Goal: Task Accomplishment & Management: Manage account settings

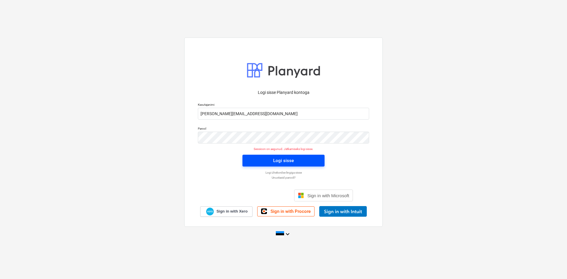
click at [276, 159] on div "Logi sisse" at bounding box center [283, 161] width 21 height 8
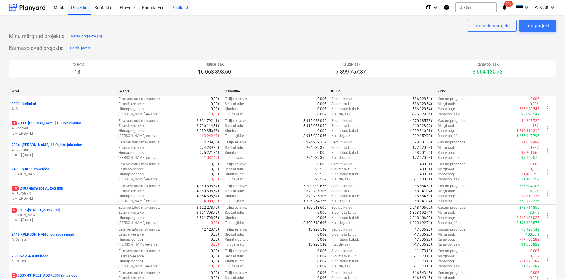
click at [176, 7] on div "Postkast" at bounding box center [180, 7] width 24 height 15
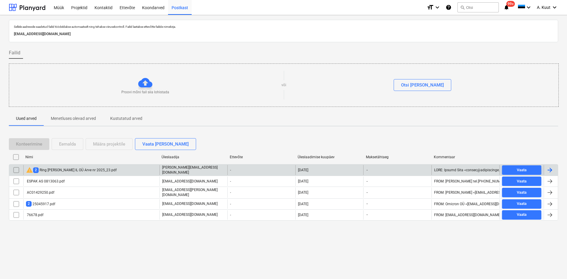
click at [38, 170] on div "warning 2 Ring [PERSON_NAME] IL OÜ Arve nr 2025_23.pdf" at bounding box center [71, 169] width 91 height 7
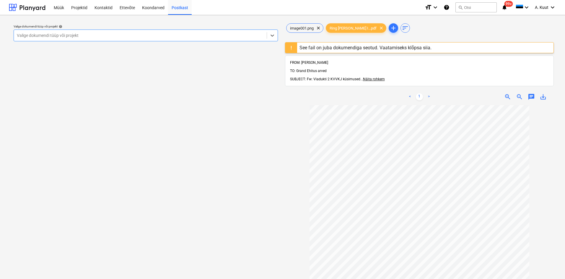
click at [297, 48] on div "See fail on juba dokumendiga seotud. Vaatamiseks klõpsa siia." at bounding box center [365, 48] width 137 height 10
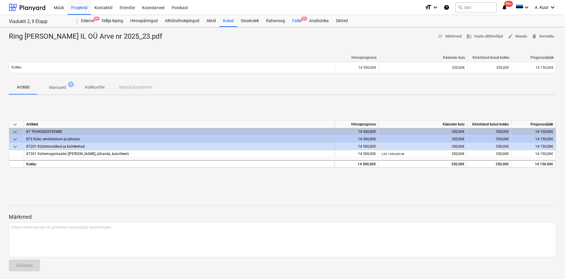
click at [302, 20] on span "9+" at bounding box center [304, 19] width 6 height 4
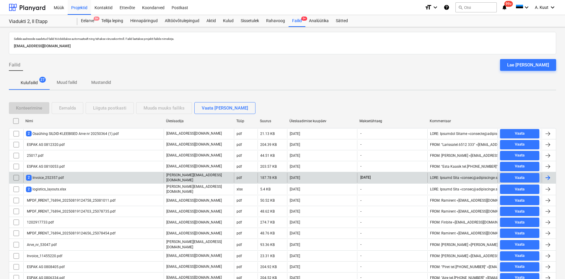
click at [17, 178] on input "checkbox" at bounding box center [16, 177] width 9 height 9
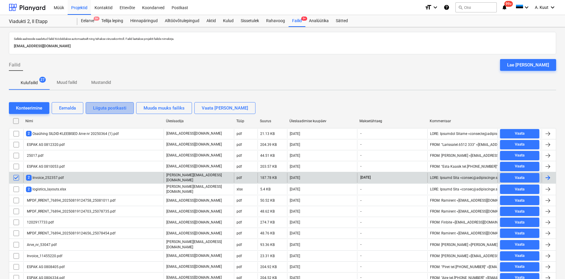
click at [126, 108] on div "Liiguta postkasti" at bounding box center [109, 108] width 33 height 8
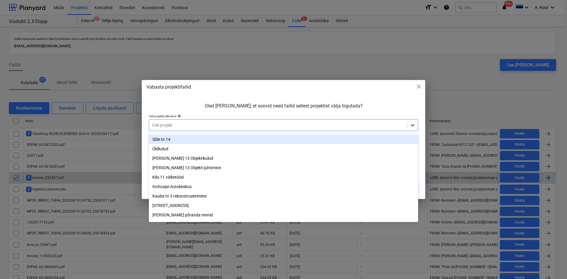
click at [415, 125] on icon at bounding box center [412, 125] width 6 height 6
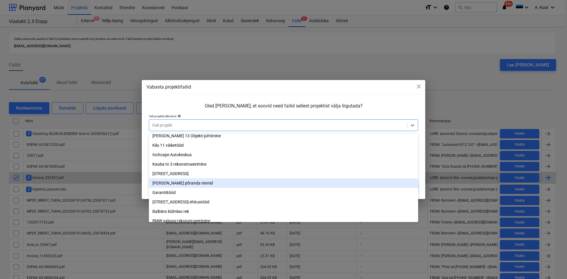
scroll to position [50, 0]
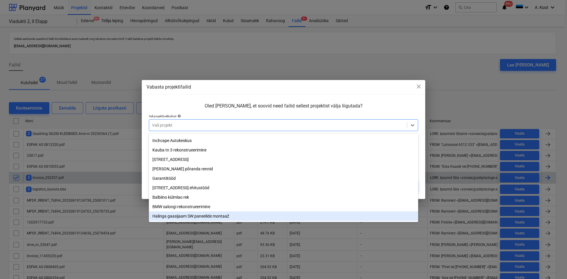
click at [172, 214] on div "Halinga gaasijaam SW paneelide montaaž" at bounding box center [283, 215] width 269 height 9
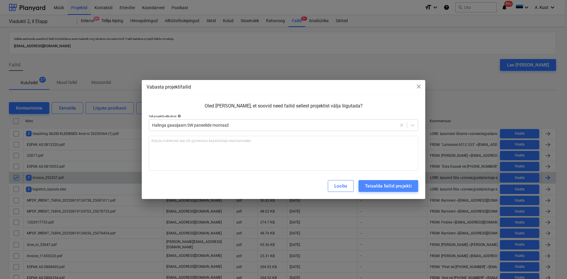
click at [388, 187] on div "Teisalda failid projekti" at bounding box center [388, 186] width 47 height 8
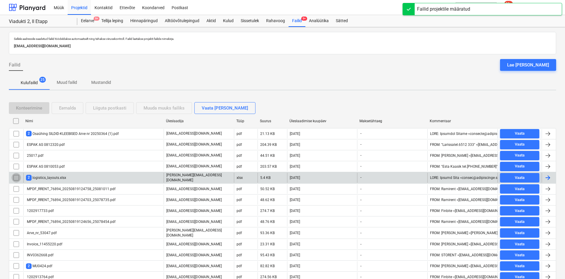
click at [18, 176] on input "checkbox" at bounding box center [16, 177] width 9 height 9
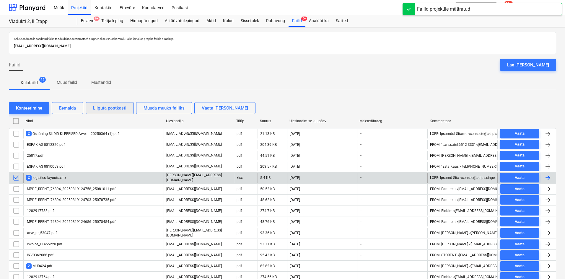
click at [111, 106] on div "Liiguta postkasti" at bounding box center [109, 108] width 33 height 8
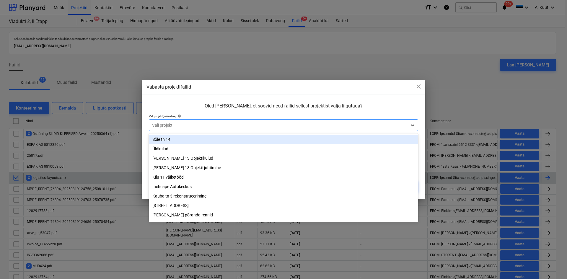
click at [414, 125] on icon at bounding box center [413, 125] width 4 height 2
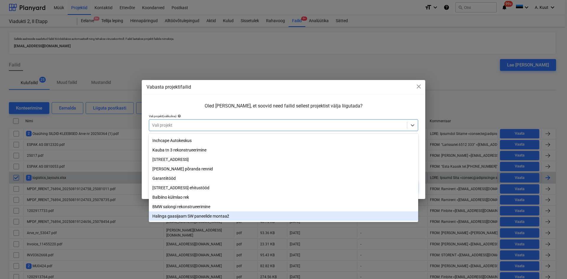
click at [186, 216] on div "Halinga gaasijaam SW paneelide montaaž" at bounding box center [283, 215] width 269 height 9
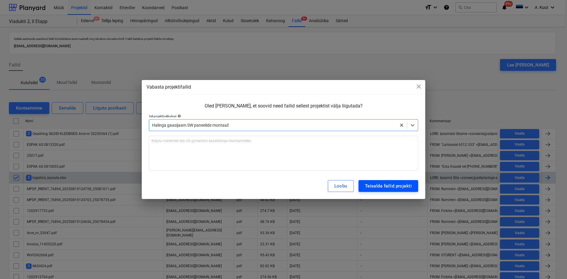
click at [396, 187] on div "Teisalda failid projekti" at bounding box center [388, 186] width 47 height 8
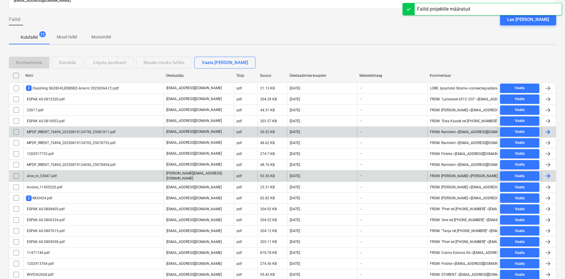
scroll to position [59, 0]
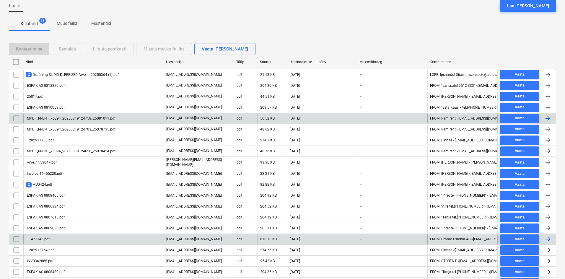
click at [76, 239] on div "11471146.pdf" at bounding box center [93, 238] width 140 height 9
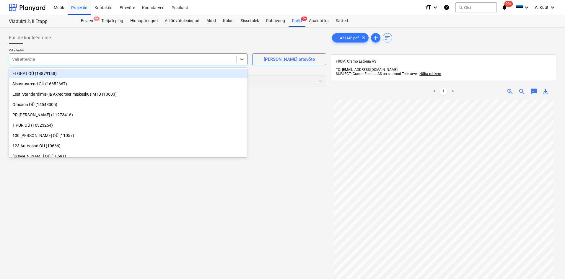
click at [82, 59] on div at bounding box center [122, 59] width 221 height 6
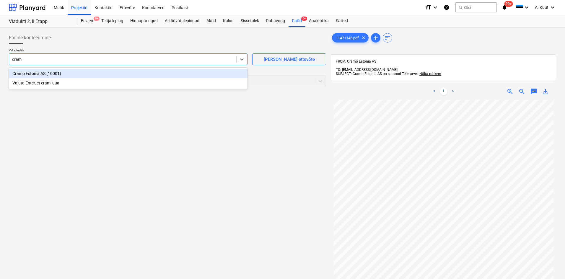
type input "cramo"
click at [30, 73] on div "Cramo Estonia AS (10001)" at bounding box center [128, 73] width 238 height 9
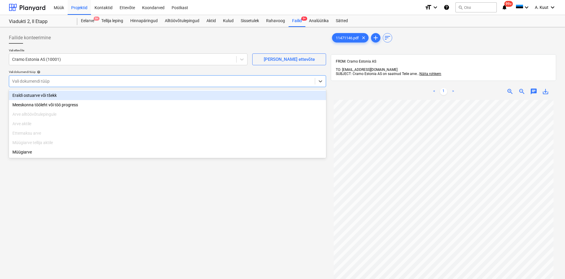
click at [30, 84] on div "Vali dokumendi tüüp" at bounding box center [162, 81] width 306 height 8
click at [35, 96] on div "Eraldi ostuarve või tšekk" at bounding box center [167, 95] width 317 height 9
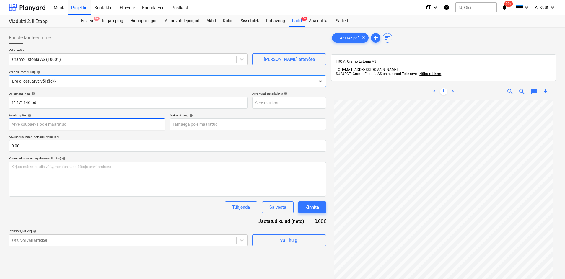
click at [31, 125] on body "Müük Projektid Kontaktid Ettevõte Koondarved Postkast format_size keyboard_arro…" at bounding box center [282, 139] width 565 height 279
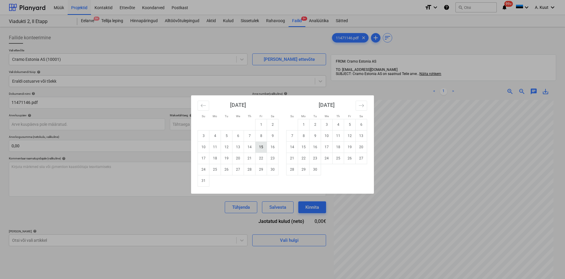
click at [261, 148] on td "15" at bounding box center [261, 146] width 12 height 11
type input "[DATE]"
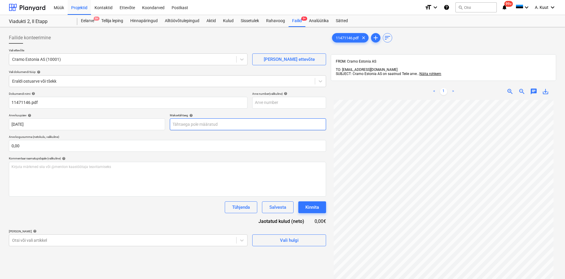
click at [206, 125] on body "Müük Projektid Kontaktid Ettevõte Koondarved Postkast format_size keyboard_arro…" at bounding box center [282, 139] width 565 height 279
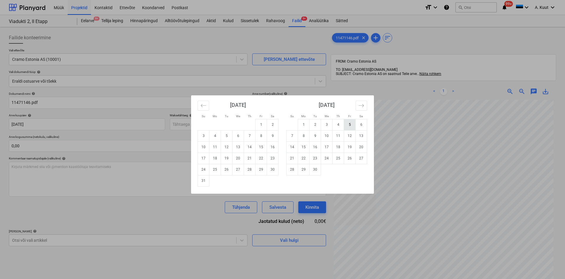
click at [347, 124] on td "5" at bounding box center [350, 124] width 12 height 11
type input "[DATE]"
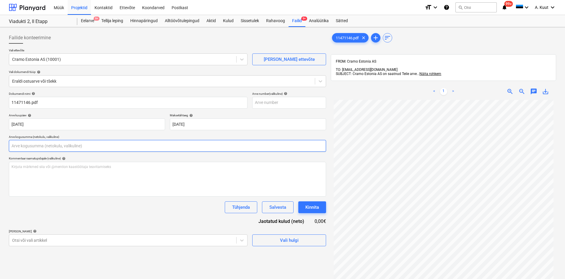
click at [27, 146] on input "text" at bounding box center [167, 146] width 317 height 12
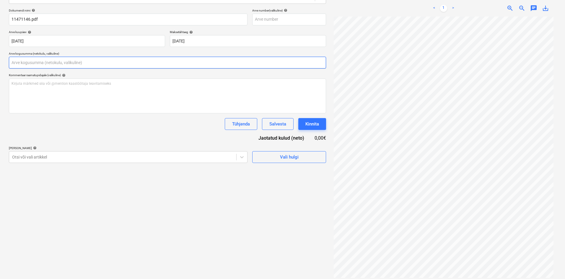
scroll to position [84, 0]
click at [16, 64] on input "text" at bounding box center [167, 62] width 317 height 12
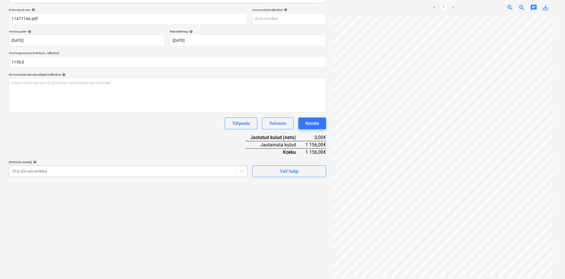
type input "1 156,00"
click at [118, 171] on div at bounding box center [122, 171] width 221 height 6
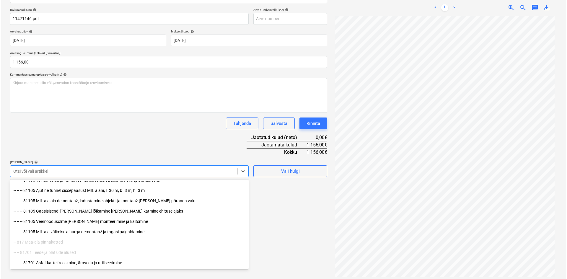
scroll to position [89, 0]
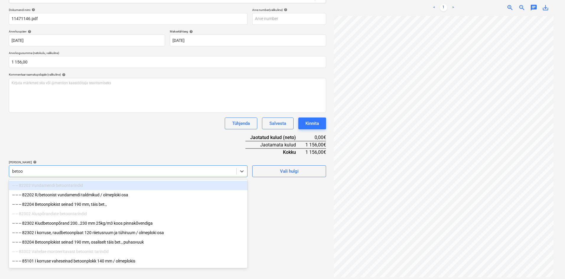
type input "betoon"
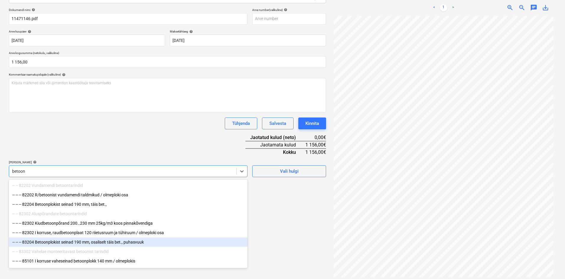
click at [97, 244] on div "-- -- -- 83204 Betoonplokist seinad 190 mm, osaliselt täis bet., puhasvuuk" at bounding box center [128, 241] width 238 height 9
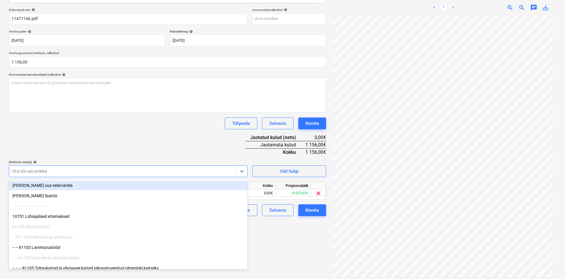
click at [178, 146] on div "Dokumendi nimi help 11471146.pdf Arve number (valikuline) help Arve kuupäev hel…" at bounding box center [167, 112] width 317 height 208
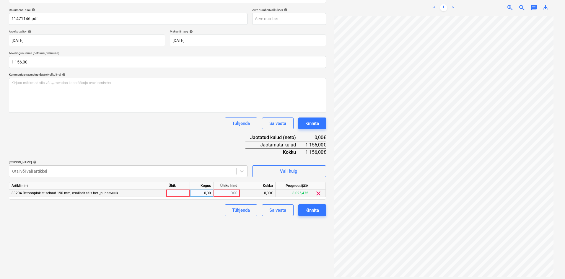
click at [235, 195] on div "0,00" at bounding box center [227, 193] width 22 height 7
type input "612"
click at [201, 226] on div "Failide konteerimine Vali ettevõte Cramo Estonia AS (10001) [PERSON_NAME] uus e…" at bounding box center [167, 113] width 322 height 335
click at [314, 211] on div "Kinnita" at bounding box center [312, 210] width 14 height 8
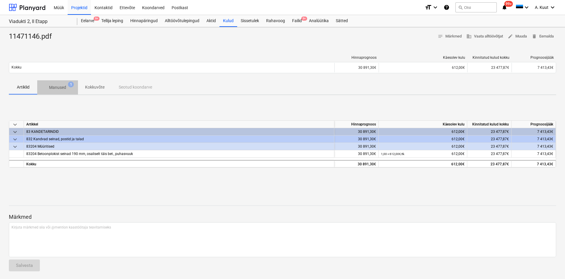
click at [57, 88] on p "Manused" at bounding box center [57, 87] width 17 height 6
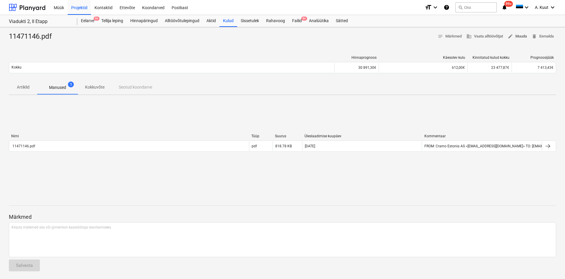
click at [523, 35] on span "edit Muuda" at bounding box center [516, 36] width 19 height 7
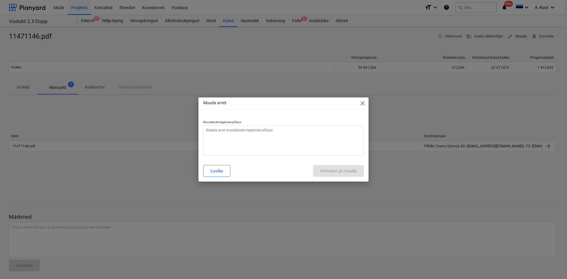
type textarea "x"
click at [220, 133] on textarea at bounding box center [283, 140] width 161 height 30
type textarea "v"
type textarea "x"
type textarea "va"
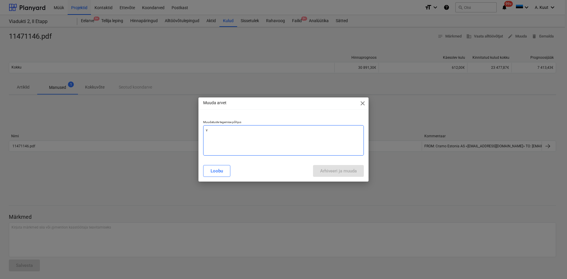
type textarea "x"
type textarea "val"
type textarea "x"
type textarea "vale"
type textarea "x"
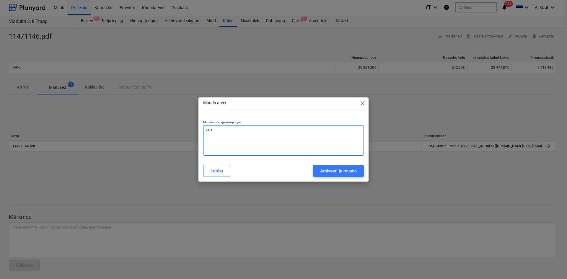
type textarea "[PERSON_NAME]"
type textarea "x"
type textarea "valess"
type textarea "x"
type textarea "[PERSON_NAME]"
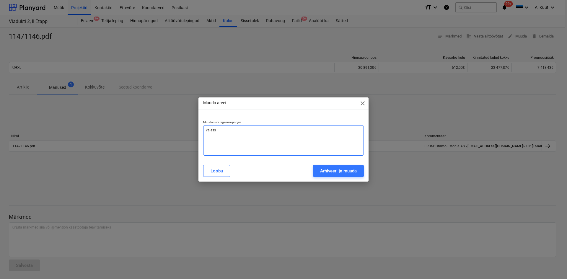
type textarea "x"
type textarea "valest"
type textarea "x"
type textarea "valesti"
type textarea "x"
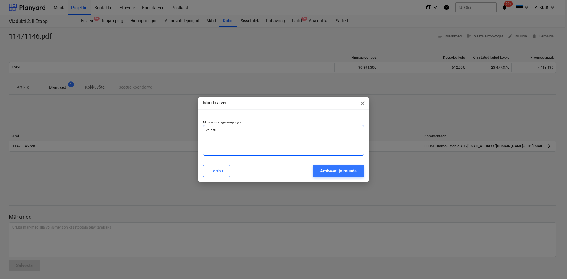
type textarea "valesti"
type textarea "x"
type textarea "valesti s"
type textarea "x"
type textarea "valesti si"
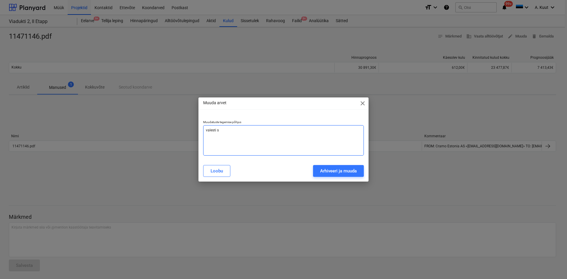
type textarea "x"
type textarea "[PERSON_NAME]"
type textarea "x"
type textarea "[PERSON_NAME]"
type textarea "x"
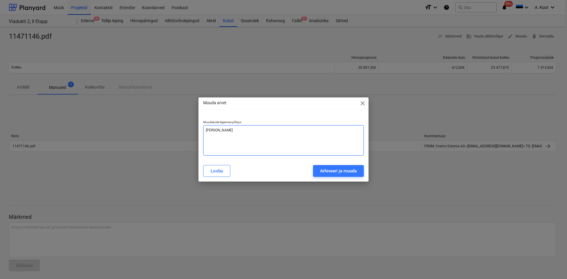
type textarea "[PERSON_NAME]"
type textarea "x"
type textarea "[PERSON_NAME]"
type textarea "x"
type textarea "[PERSON_NAME]"
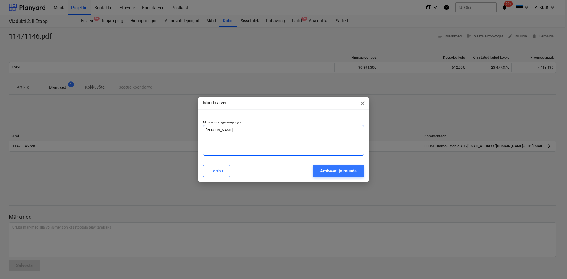
type textarea "x"
type textarea "[PERSON_NAME]"
type textarea "x"
type textarea "valesti sisestatu"
type textarea "x"
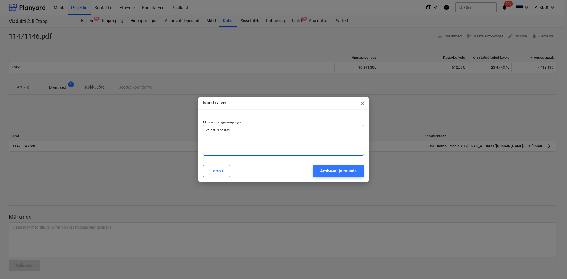
type textarea "valesti sisestatud"
type textarea "x"
type textarea "valesti sisestatud"
type textarea "x"
type textarea "valesti sisestatud s"
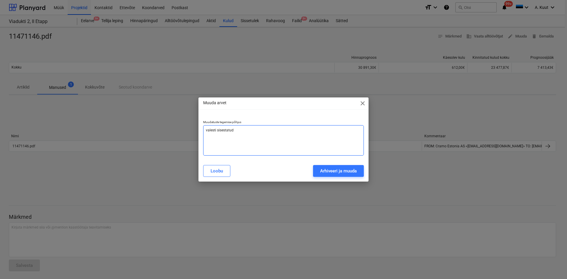
type textarea "x"
type textarea "valesti sisestatud su"
type textarea "x"
type textarea "valesti sisestatud sum"
type textarea "x"
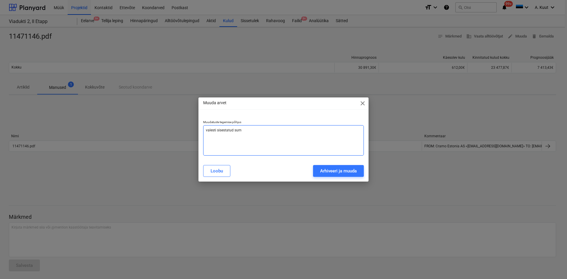
type textarea "valesti sisestatud summ"
type textarea "x"
type textarea "valesti sisestatud summa"
type textarea "x"
type textarea "valesti sisestatud summa"
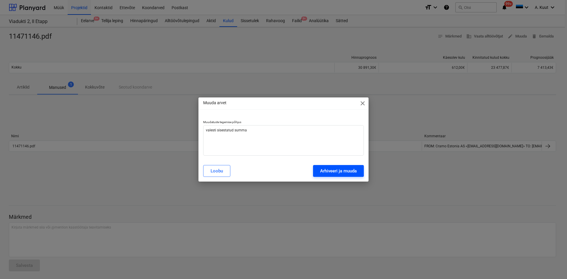
click at [341, 171] on div "Arhiveeri ja muuda" at bounding box center [338, 171] width 37 height 8
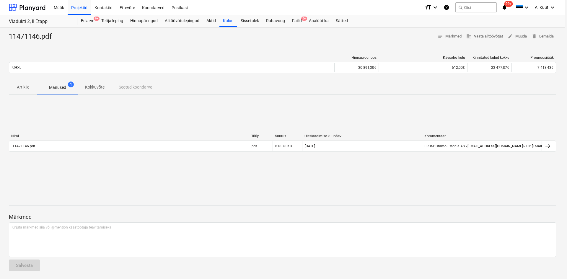
type textarea "x"
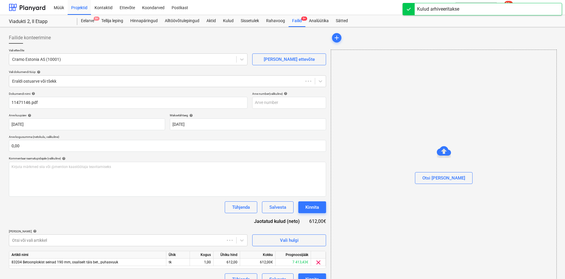
type input "11471146.pdf"
type input "[DATE]"
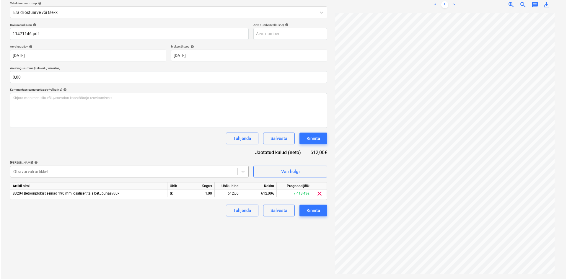
scroll to position [70, 0]
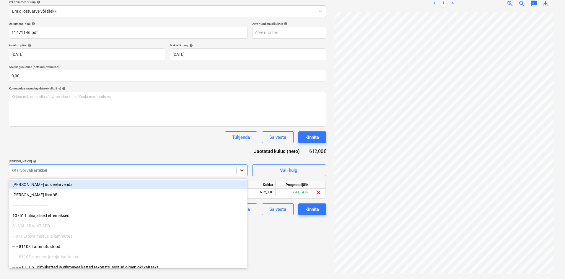
click at [243, 171] on icon at bounding box center [242, 170] width 6 height 6
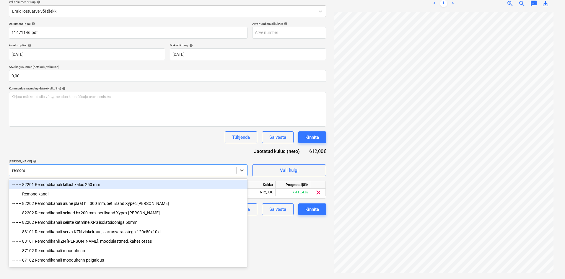
type input "[PERSON_NAME]"
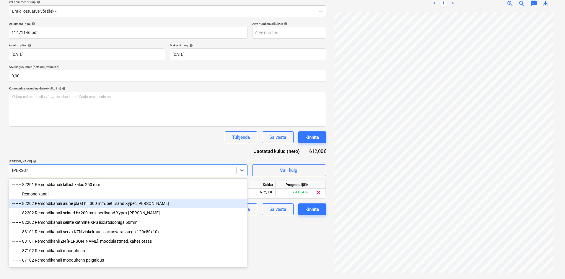
click at [59, 204] on div "-- -- -- 82202 Remondikanali alune plaat h= 300 mm, bet lisand Xypec [PERSON_NA…" at bounding box center [128, 203] width 238 height 9
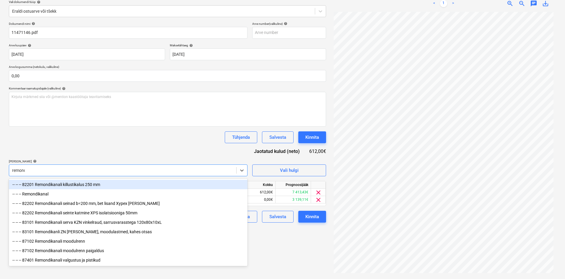
type input "[PERSON_NAME]"
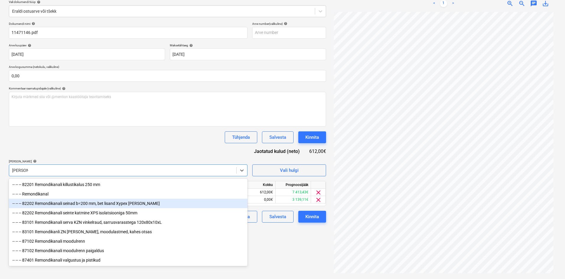
click at [88, 203] on div "-- -- -- 82202 Remondikanali seinad b=200 mm, bet lisand Xypex [PERSON_NAME]" at bounding box center [128, 203] width 238 height 9
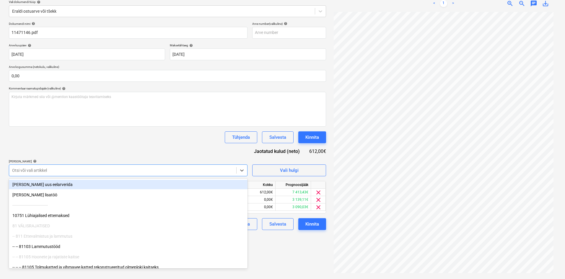
click at [148, 149] on div "Dokumendi nimi help 11471146.pdf Arve number (valikuline) help Arve kuupäev hel…" at bounding box center [167, 126] width 317 height 208
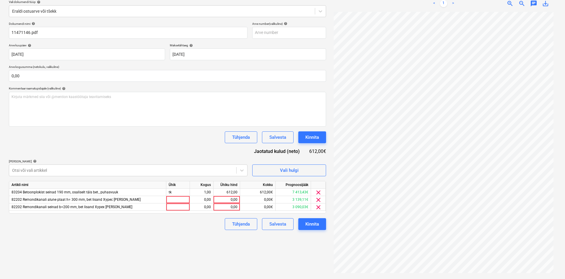
click at [160, 238] on div "Failide konteerimine Vali ettevõte Cramo Estonia AS (10001) [PERSON_NAME] uus e…" at bounding box center [167, 118] width 322 height 317
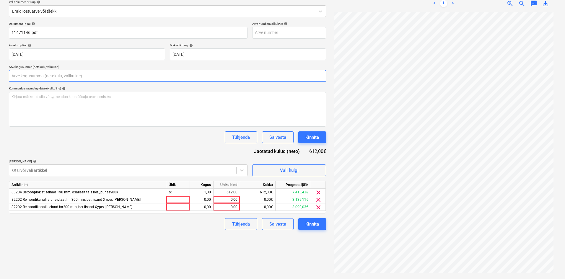
click at [16, 74] on input "text" at bounding box center [167, 76] width 317 height 12
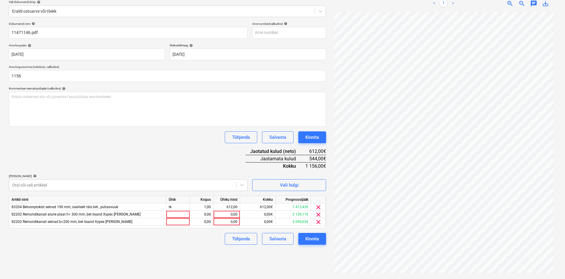
type input "1 156,00"
click at [127, 151] on div "Dokumendi nimi help 11471146.pdf Arve number (valikuline) help Arve kuupäev hel…" at bounding box center [167, 133] width 317 height 223
click at [234, 215] on div "0,00" at bounding box center [227, 214] width 22 height 7
type input "344"
click at [236, 223] on div "0,00" at bounding box center [227, 221] width 22 height 7
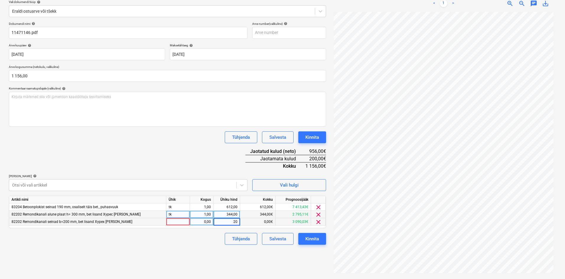
type input "200"
click at [205, 252] on div "Failide konteerimine Vali ettevõte Cramo Estonia AS (10001) [PERSON_NAME] uus e…" at bounding box center [167, 118] width 322 height 317
click at [314, 238] on div "Kinnita" at bounding box center [312, 239] width 14 height 8
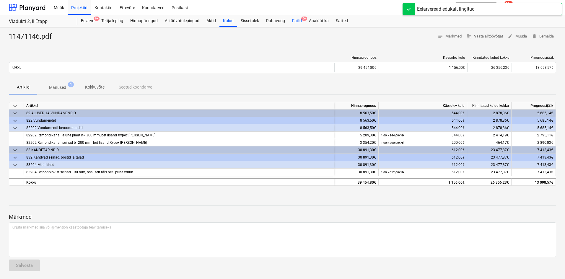
click at [297, 21] on div "Failid 9+" at bounding box center [296, 21] width 17 height 12
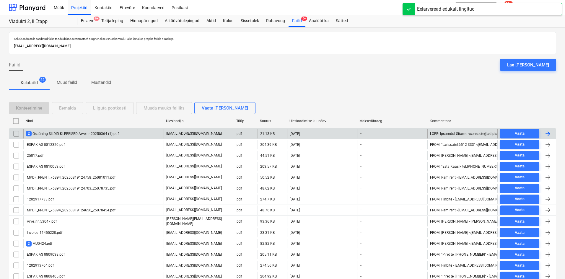
click at [82, 133] on div "2 Osaühing SILDID-KLEEBISED Arve nr 20250364 (1).pdf" at bounding box center [72, 134] width 93 height 6
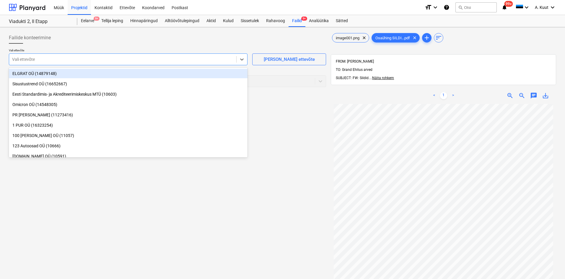
click at [76, 58] on div at bounding box center [122, 59] width 221 height 6
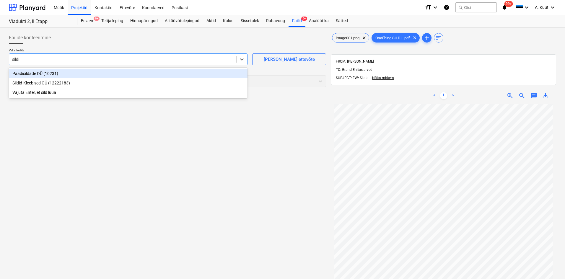
type input "sildid"
click at [19, 73] on div "Sildid-Kleebised OÜ (12222183)" at bounding box center [128, 73] width 238 height 9
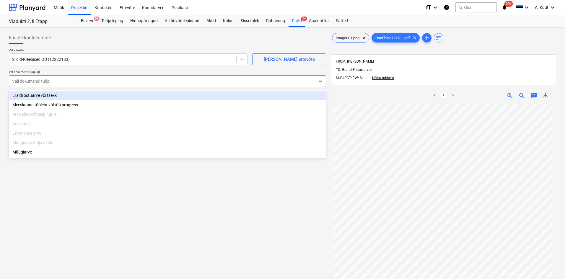
click at [21, 81] on div at bounding box center [162, 81] width 300 height 6
click at [23, 94] on div "Eraldi ostuarve või tšekk" at bounding box center [167, 95] width 317 height 9
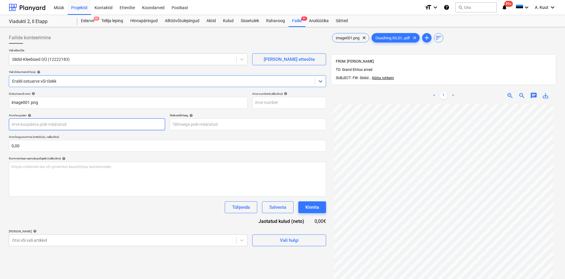
click at [35, 122] on body "Müük Projektid Kontaktid Ettevõte Koondarved Postkast format_size keyboard_arro…" at bounding box center [282, 139] width 565 height 279
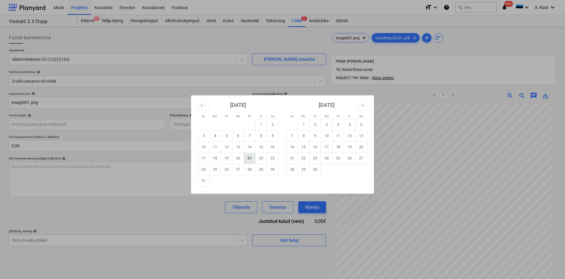
click at [252, 160] on td "21" at bounding box center [250, 158] width 12 height 11
type input "[DATE]"
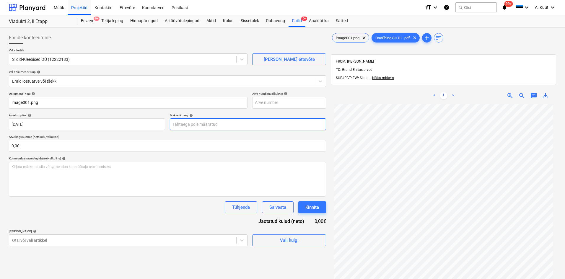
click at [204, 125] on body "Müük Projektid Kontaktid Ettevõte Koondarved Postkast format_size keyboard_arro…" at bounding box center [282, 139] width 565 height 279
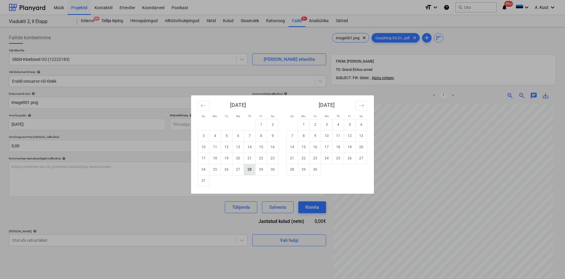
click at [247, 169] on td "28" at bounding box center [250, 169] width 12 height 11
type input "[DATE]"
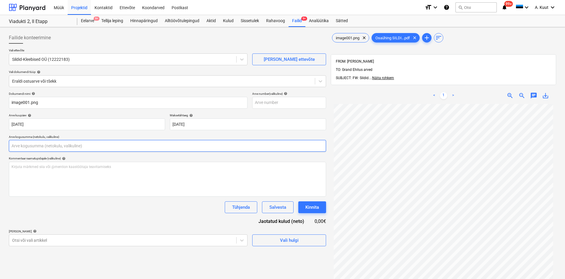
click at [36, 147] on input "text" at bounding box center [167, 146] width 317 height 12
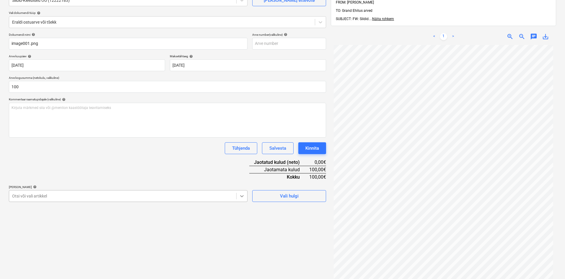
type input "100,00"
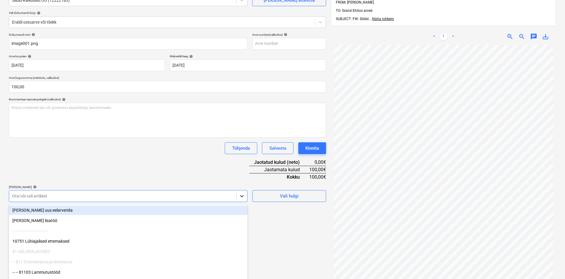
click at [240, 196] on body "Müük Projektid Kontaktid Ettevõte Koondarved Postkast format_size keyboard_arro…" at bounding box center [282, 80] width 565 height 279
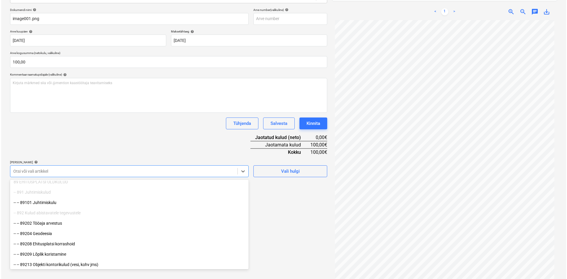
scroll to position [2465, 0]
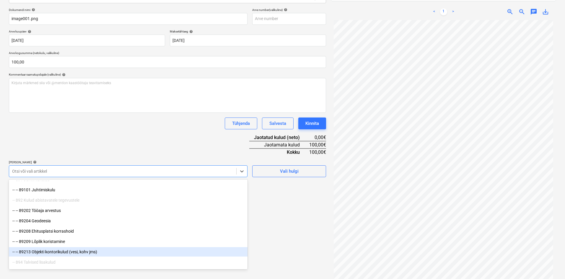
click at [50, 251] on div "-- -- 89213 Objekti kontorikulud (vesi, kohv jms)" at bounding box center [128, 251] width 238 height 9
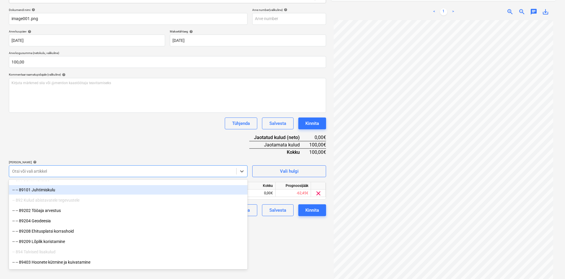
click at [149, 145] on div "Dokumendi nimi help image001.png Arve number (valikuline) help Arve kuupäev hel…" at bounding box center [167, 112] width 317 height 208
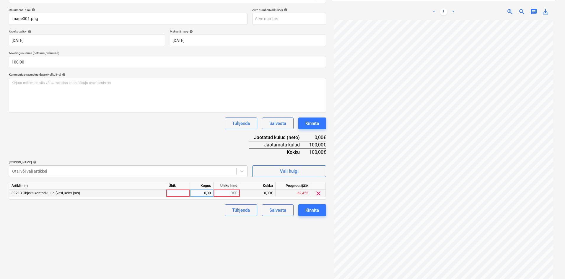
click at [232, 192] on div "0,00" at bounding box center [227, 193] width 22 height 7
type input "100"
click at [223, 232] on div "Failide konteerimine Vali ettevõte Sildid-Kleebised OÜ (12222183) [PERSON_NAME]…" at bounding box center [167, 115] width 322 height 339
click at [316, 211] on div "Kinnita" at bounding box center [312, 210] width 14 height 8
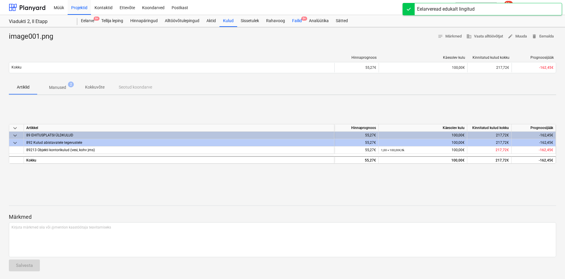
click at [298, 19] on div "Failid 9+" at bounding box center [296, 21] width 17 height 12
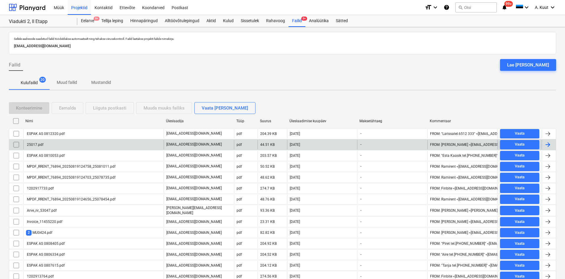
click at [48, 143] on div "25017.pdf" at bounding box center [93, 144] width 140 height 9
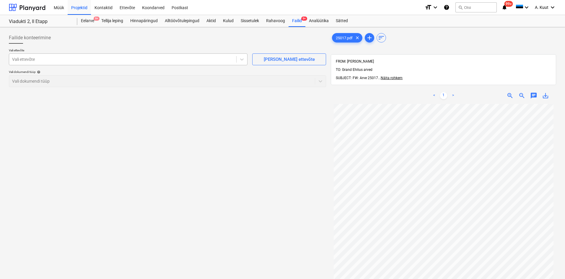
click at [39, 59] on div at bounding box center [122, 59] width 221 height 6
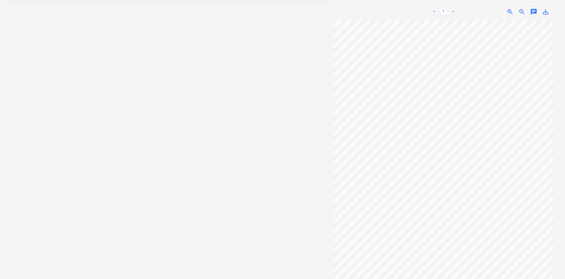
scroll to position [57, 0]
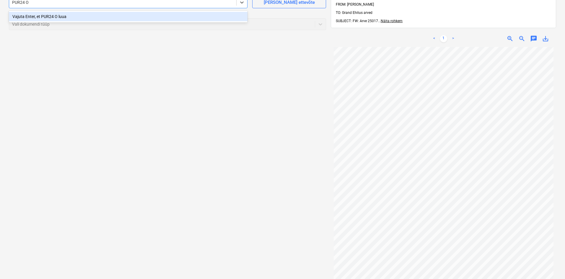
type input "PUR24 OÜ"
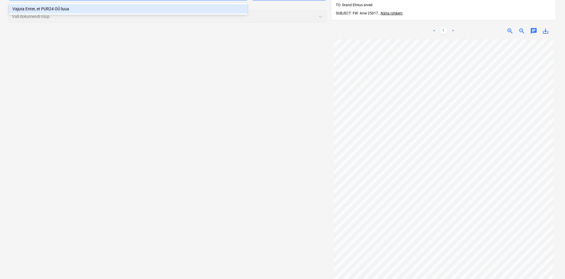
scroll to position [54, 0]
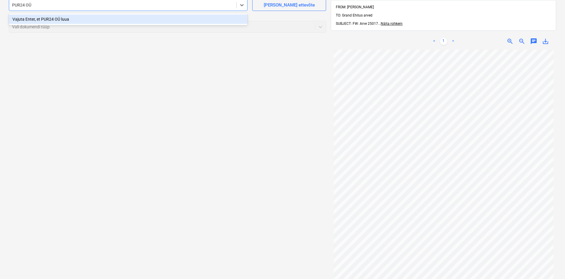
click at [73, 19] on div "Vajuta Enter, et PUR24 OÜ luua" at bounding box center [128, 18] width 238 height 9
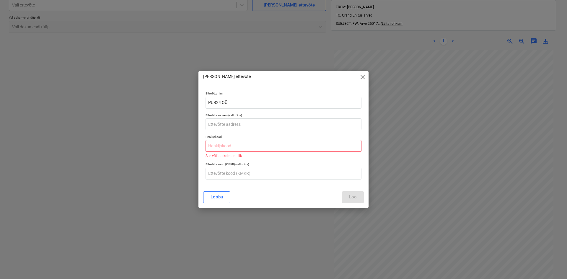
click at [213, 147] on input "text" at bounding box center [283, 146] width 156 height 12
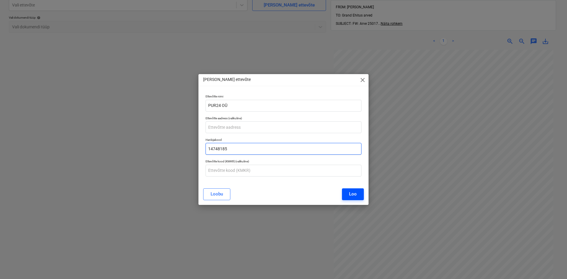
type input "14748185"
click at [358, 194] on button "Loo" at bounding box center [353, 194] width 22 height 12
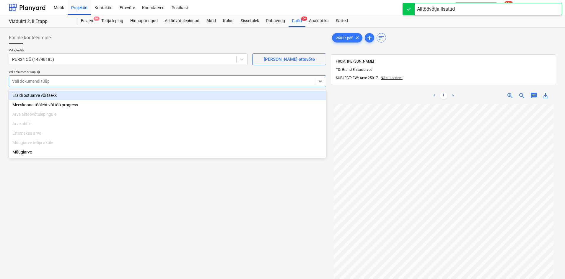
click at [46, 83] on div at bounding box center [162, 81] width 300 height 6
click at [31, 95] on div "Eraldi ostuarve või tšekk" at bounding box center [167, 95] width 317 height 9
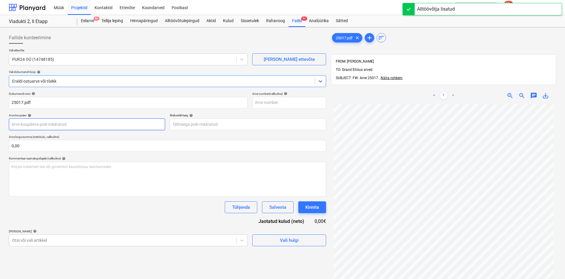
click at [35, 125] on body "Müük Projektid Kontaktid Ettevõte Koondarved Postkast format_size keyboard_arro…" at bounding box center [282, 139] width 565 height 279
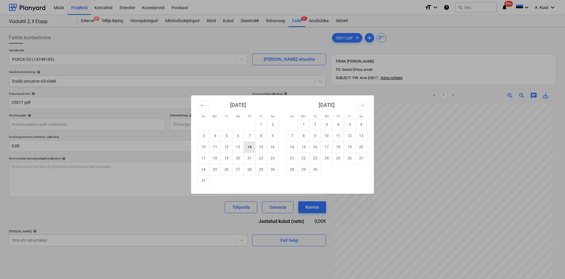
click at [251, 148] on td "14" at bounding box center [250, 146] width 12 height 11
type input "[DATE]"
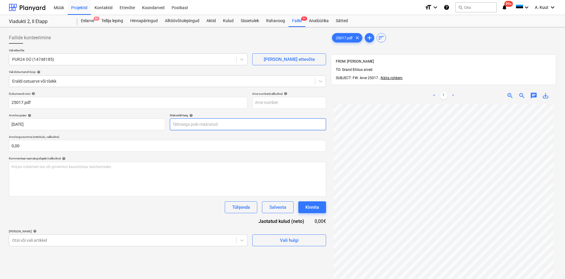
click at [194, 125] on body "Müük Projektid Kontaktid Ettevõte Koondarved Postkast format_size keyboard_arro…" at bounding box center [282, 139] width 565 height 279
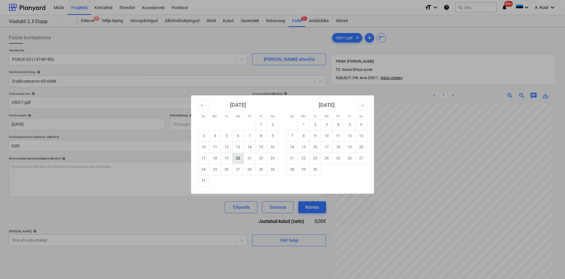
click at [243, 161] on td "20" at bounding box center [238, 158] width 12 height 11
type input "[DATE]"
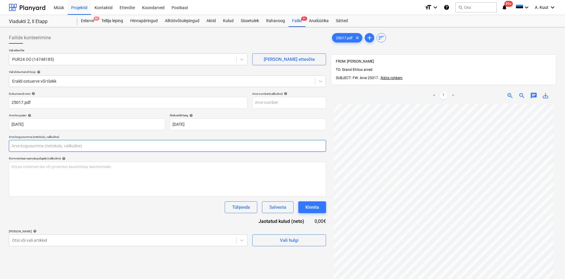
click at [50, 144] on input "text" at bounding box center [167, 146] width 317 height 12
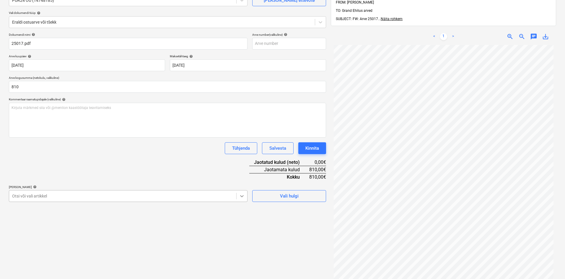
type input "810,00"
click at [241, 197] on body "Müük Projektid Kontaktid Ettevõte Koondarved Postkast format_size keyboard_arro…" at bounding box center [282, 80] width 565 height 279
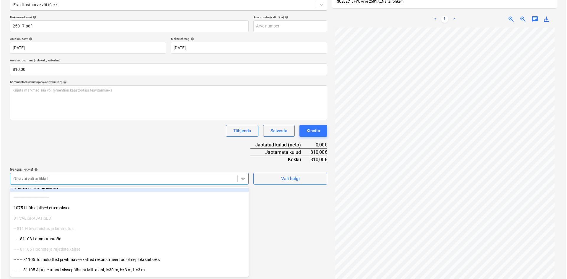
scroll to position [59, 0]
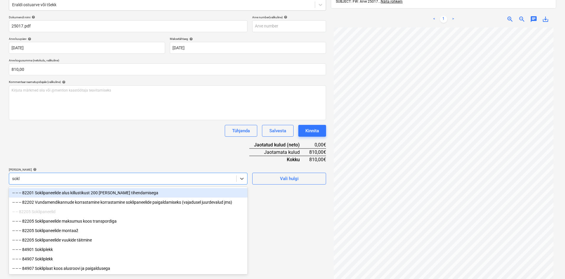
type input "sokli"
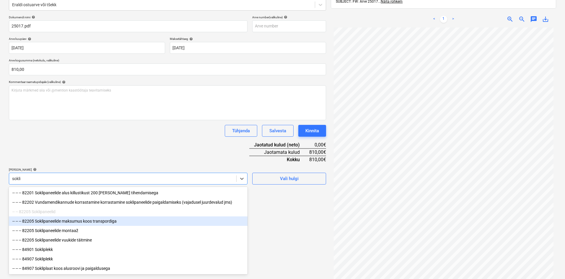
click at [67, 223] on div "-- -- -- 82205 Soklipaneelide maksumus koos transpordiga" at bounding box center [128, 220] width 238 height 9
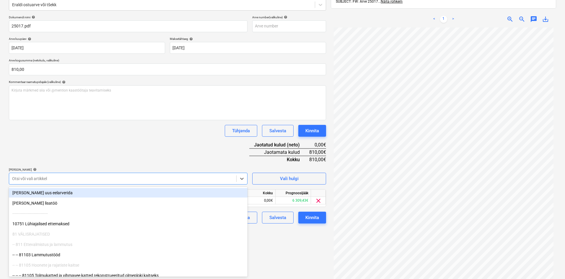
click at [137, 158] on div "Dokumendi nimi help 25017.pdf Arve number (valikuline) help [PERSON_NAME] kuupä…" at bounding box center [167, 119] width 317 height 208
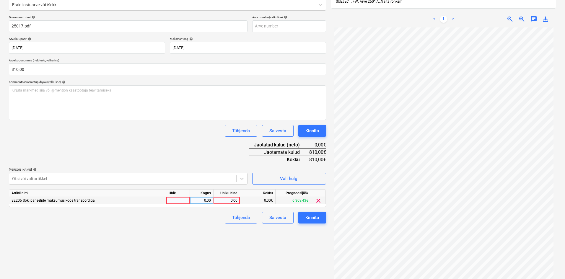
click at [232, 199] on div "0,00" at bounding box center [227, 200] width 22 height 7
type input "810"
click at [218, 240] on div "Failide konteerimine Vali ettevõte PUR24 OÜ (14748185) [PERSON_NAME] uus ettevõ…" at bounding box center [167, 122] width 322 height 339
click at [315, 218] on div "Kinnita" at bounding box center [312, 218] width 14 height 8
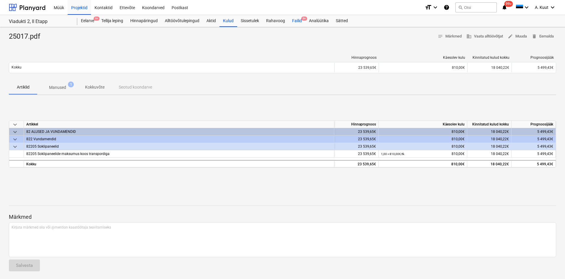
click at [298, 22] on div "Failid 9+" at bounding box center [296, 21] width 17 height 12
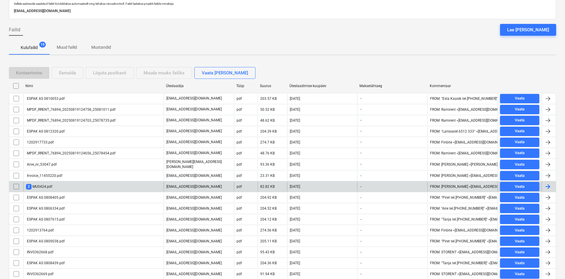
scroll to position [67, 0]
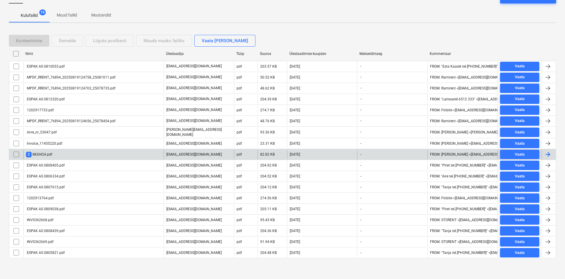
click at [48, 154] on div "2 MU0424.pdf" at bounding box center [39, 155] width 26 height 6
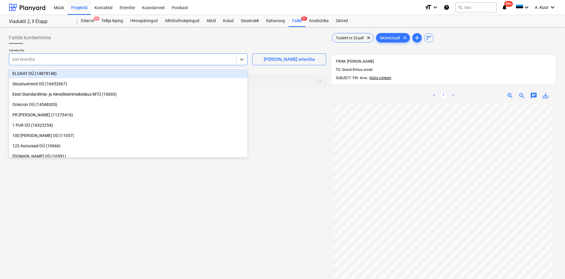
click at [113, 59] on div at bounding box center [122, 59] width 221 height 6
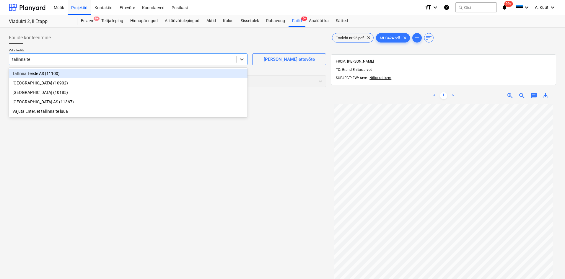
type input "tallinna tee"
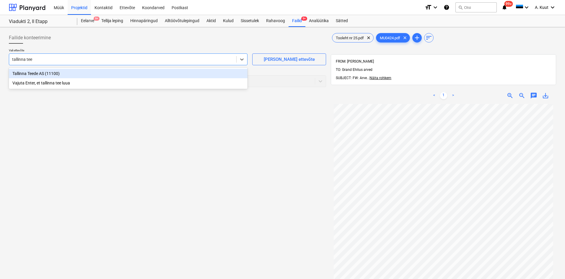
click at [37, 73] on div "Tallinna Teede AS (11100)" at bounding box center [128, 73] width 238 height 9
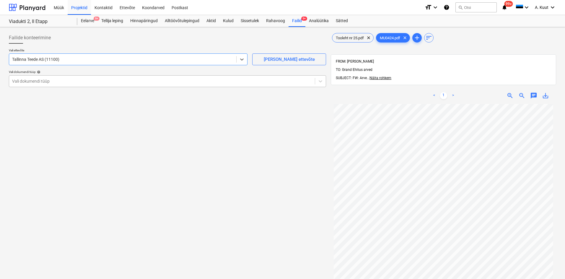
click at [32, 84] on div at bounding box center [162, 81] width 300 height 6
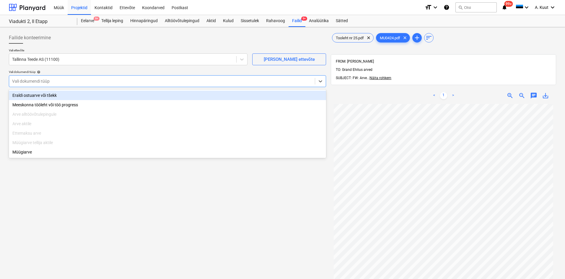
click at [35, 94] on div "Eraldi ostuarve või tšekk" at bounding box center [167, 95] width 317 height 9
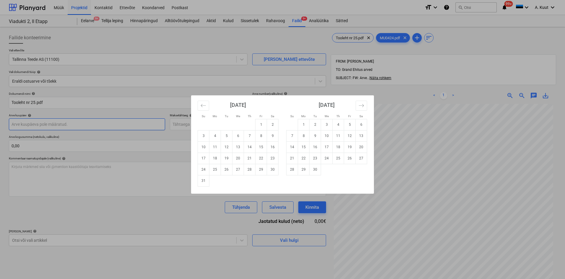
click at [33, 126] on body "Müük Projektid Kontaktid Ettevõte Koondarved Postkast format_size keyboard_arro…" at bounding box center [282, 139] width 565 height 279
click at [213, 159] on td "18" at bounding box center [215, 158] width 12 height 11
type input "[DATE]"
click at [183, 126] on body "Müük Projektid Kontaktid Ettevõte Koondarved Postkast format_size keyboard_arro…" at bounding box center [282, 139] width 565 height 279
click at [307, 125] on td "1" at bounding box center [304, 124] width 12 height 11
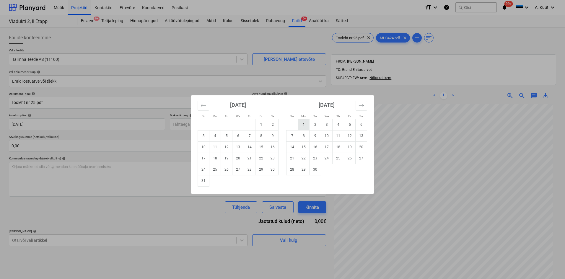
type input "[DATE]"
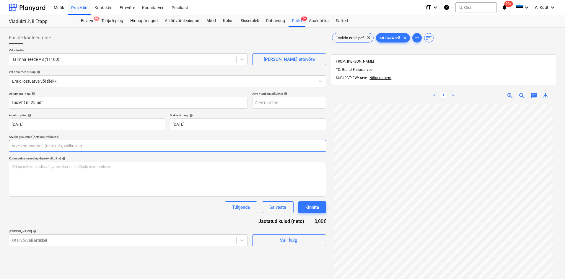
click at [54, 149] on input "text" at bounding box center [167, 146] width 317 height 12
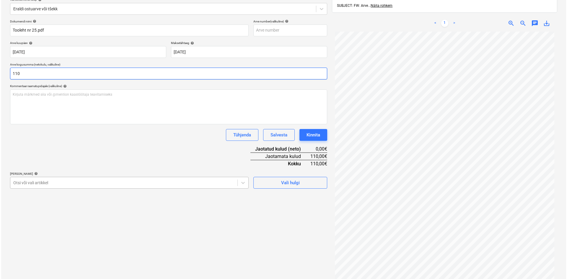
scroll to position [84, 0]
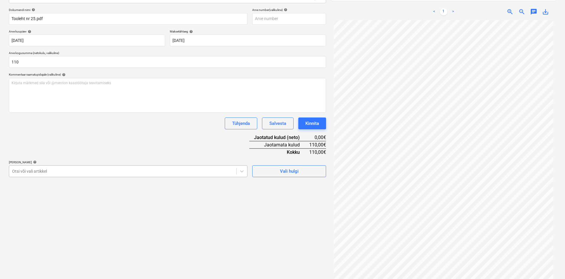
type input "110,00"
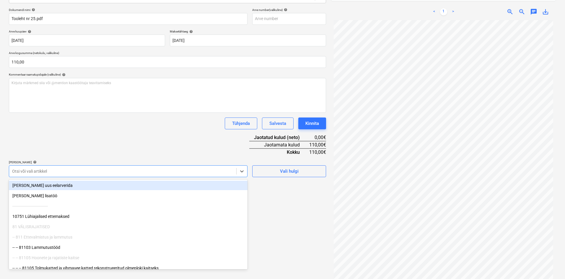
click at [63, 172] on div at bounding box center [122, 171] width 221 height 6
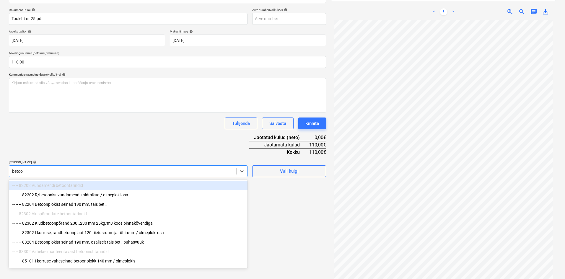
type input "betoon"
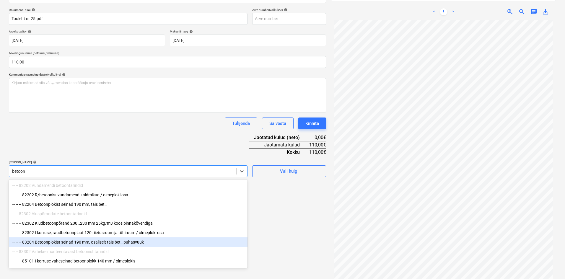
click at [93, 245] on div "-- -- -- 83204 Betoonplokist seinad 190 mm, osaliselt täis bet., puhasvuuk" at bounding box center [128, 241] width 238 height 9
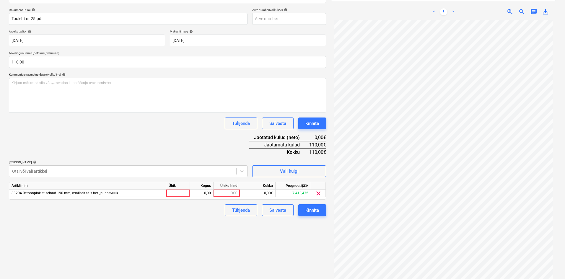
click at [158, 136] on div "Dokumendi nimi help Tooleht nr 25.pdf Arve number (valikuline) help [PERSON_NAM…" at bounding box center [167, 112] width 317 height 208
click at [237, 194] on div "0,00" at bounding box center [227, 193] width 22 height 7
type input "110"
click at [247, 235] on div "Failide konteerimine Vali ettevõte Tallinna Teede AS (11100) [PERSON_NAME] ette…" at bounding box center [167, 115] width 322 height 339
click at [316, 208] on div "Kinnita" at bounding box center [312, 210] width 14 height 8
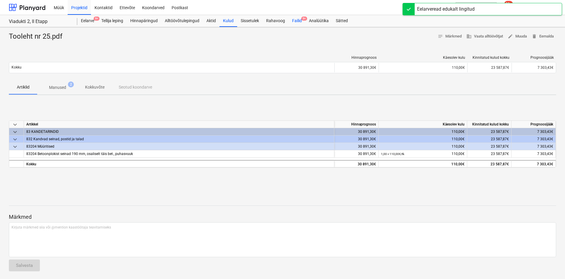
click at [297, 22] on div "Failid 9+" at bounding box center [296, 21] width 17 height 12
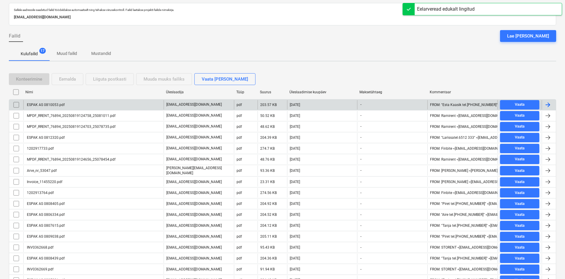
scroll to position [56, 0]
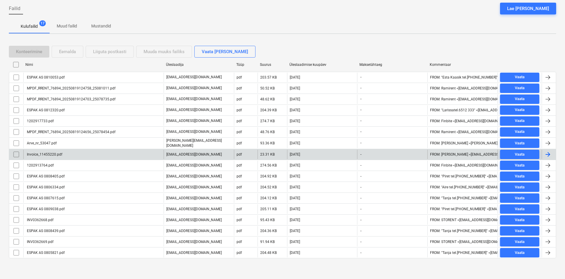
click at [68, 154] on div "Invoice_11455220.pdf" at bounding box center [93, 154] width 140 height 9
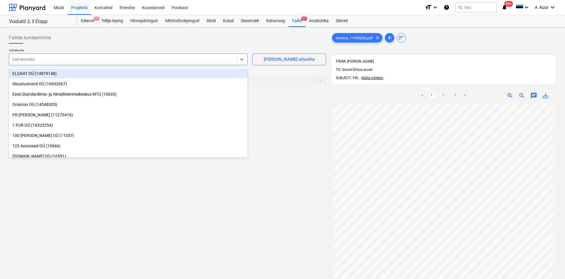
click at [52, 58] on div at bounding box center [122, 59] width 221 height 6
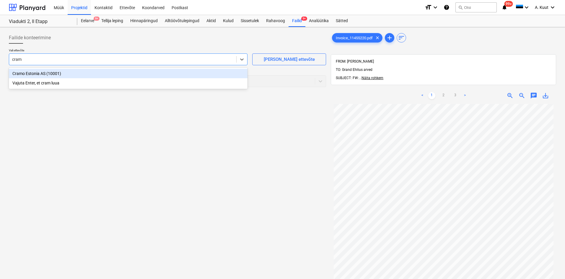
type input "cramo"
click at [38, 71] on div "Cramo Estonia AS (10001)" at bounding box center [128, 73] width 238 height 9
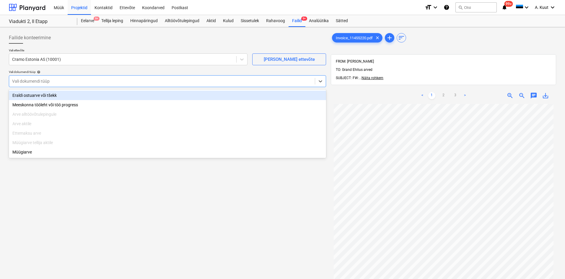
click at [37, 83] on div at bounding box center [162, 81] width 300 height 6
click at [36, 94] on div "Eraldi ostuarve või tšekk" at bounding box center [167, 95] width 317 height 9
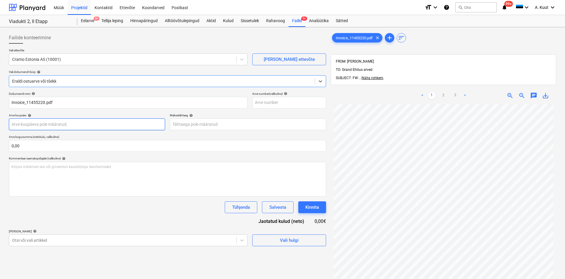
click at [35, 124] on body "Müük Projektid Kontaktid Ettevõte Koondarved Postkast format_size keyboard_arro…" at bounding box center [282, 139] width 565 height 279
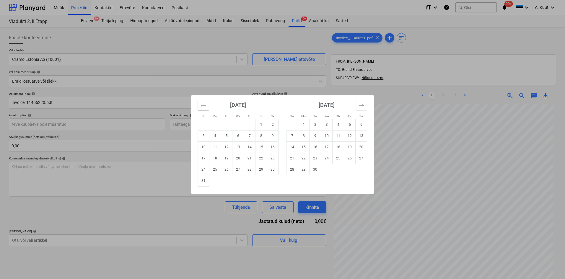
click at [204, 106] on icon "Move backward to switch to the previous month." at bounding box center [203, 106] width 6 height 6
click at [227, 147] on td "15" at bounding box center [227, 146] width 12 height 11
type input "[DATE]"
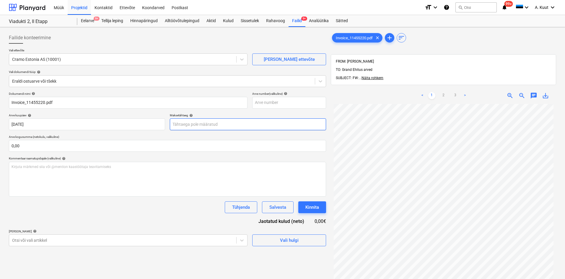
click at [200, 126] on body "Müük Projektid Kontaktid Ettevõte Koondarved Postkast format_size keyboard_arro…" at bounding box center [282, 139] width 565 height 279
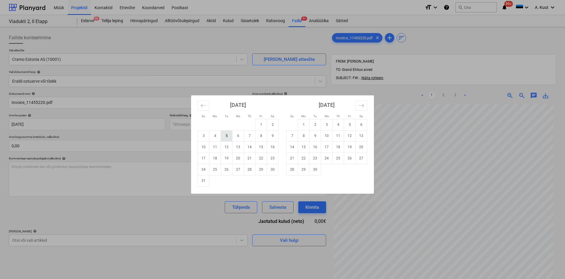
click at [226, 135] on td "5" at bounding box center [227, 135] width 12 height 11
type input "[DATE]"
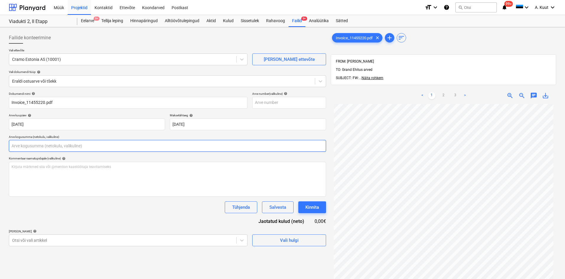
click at [74, 151] on input "text" at bounding box center [167, 146] width 317 height 12
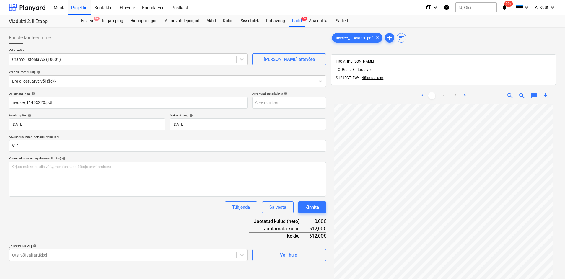
type input "612,00"
click at [185, 223] on div "Dokumendi nimi help Invoice_11455220.pdf Arve number (valikuline) help [PERSON_…" at bounding box center [167, 176] width 317 height 169
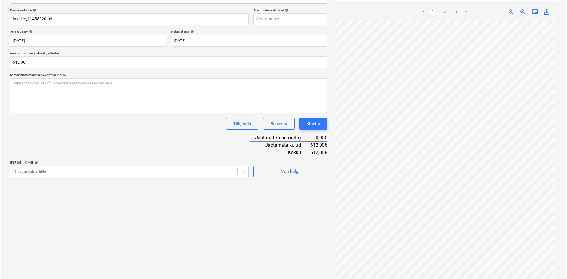
scroll to position [84, 0]
click at [244, 172] on icon at bounding box center [242, 171] width 6 height 6
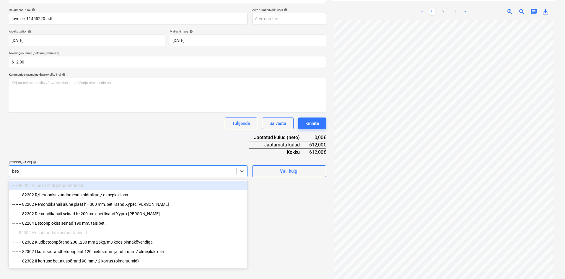
type input "betoo"
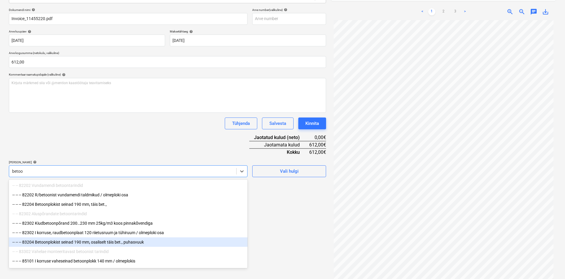
click at [89, 243] on div "-- -- -- 83204 Betoonplokist seinad 190 mm, osaliselt täis bet., puhasvuuk" at bounding box center [128, 241] width 238 height 9
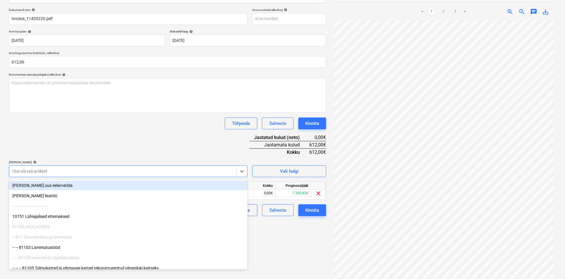
click at [199, 135] on div "Dokumendi nimi help Invoice_11455220.pdf Arve number (valikuline) help [PERSON_…" at bounding box center [167, 112] width 317 height 208
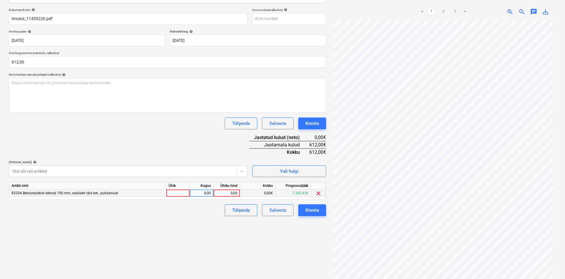
click at [236, 194] on div "0,00" at bounding box center [227, 193] width 22 height 7
type input "612"
click at [221, 257] on div "Failide konteerimine Vali ettevõte Cramo Estonia AS (10001) [PERSON_NAME] uus e…" at bounding box center [167, 115] width 322 height 339
click at [315, 211] on div "Kinnita" at bounding box center [312, 210] width 14 height 8
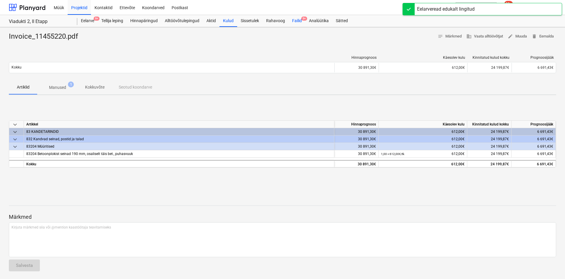
click at [294, 21] on div "Failid 9+" at bounding box center [296, 21] width 17 height 12
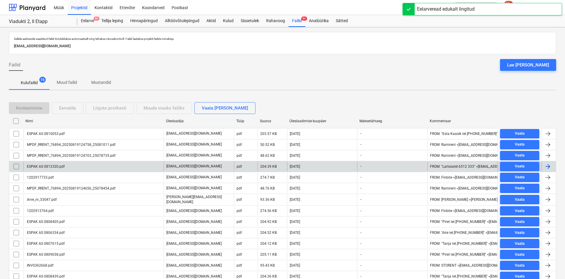
scroll to position [30, 0]
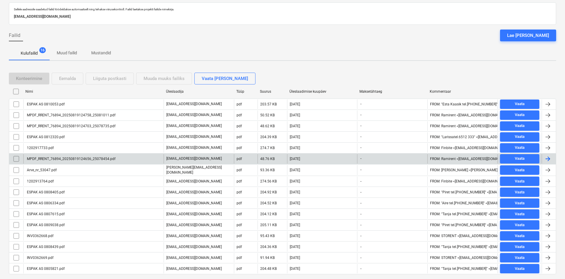
click at [58, 159] on div "MPDF_RRENT_76894_20250819124656_25078454.pdf" at bounding box center [70, 159] width 89 height 4
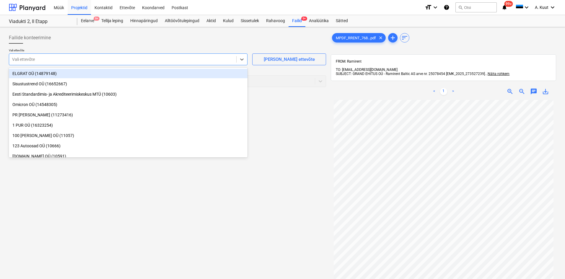
click at [54, 56] on div at bounding box center [122, 59] width 221 height 6
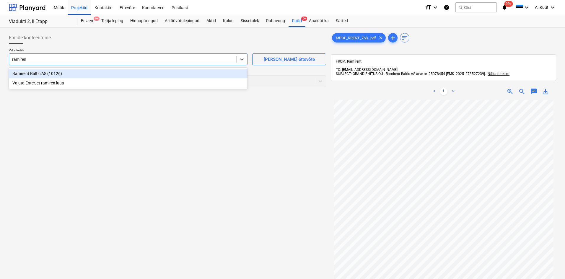
type input "ramirent"
click at [36, 72] on div "Ramirent Baltic AS (10126)" at bounding box center [128, 73] width 238 height 9
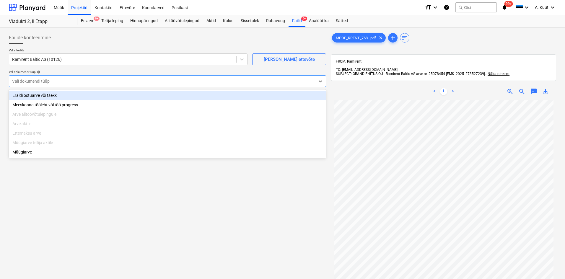
click at [48, 78] on div "Vali dokumendi tüüp" at bounding box center [162, 81] width 306 height 8
click at [50, 94] on div "Eraldi ostuarve või tšekk" at bounding box center [167, 95] width 317 height 9
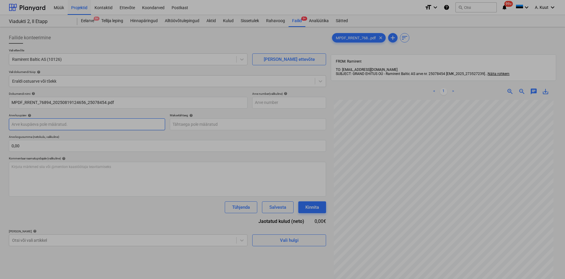
click at [43, 125] on body "Müük Projektid Kontaktid Ettevõte Koondarved Postkast format_size keyboard_arro…" at bounding box center [282, 139] width 565 height 279
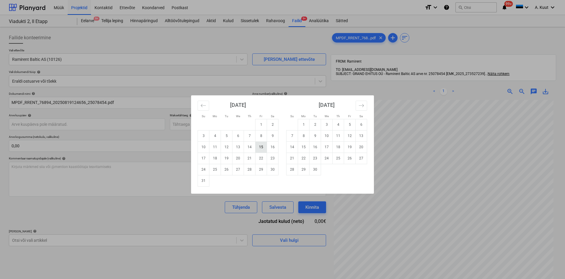
click at [259, 150] on td "15" at bounding box center [261, 146] width 12 height 11
type input "[DATE]"
click at [205, 129] on body "Müük Projektid Kontaktid Ettevõte Koondarved Postkast format_size keyboard_arro…" at bounding box center [282, 139] width 565 height 279
click at [259, 170] on td "29" at bounding box center [261, 169] width 12 height 11
type input "[DATE]"
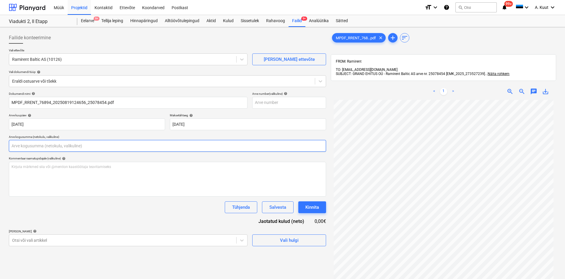
click at [57, 147] on input "text" at bounding box center [167, 146] width 317 height 12
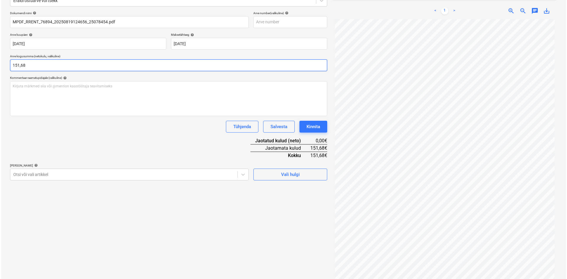
scroll to position [84, 0]
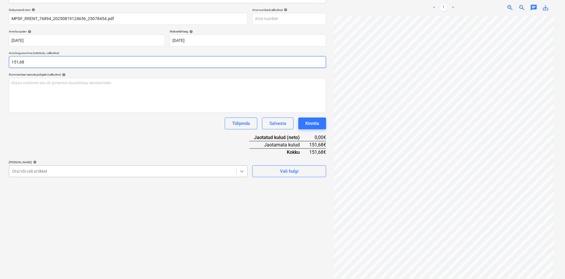
type input "151,68"
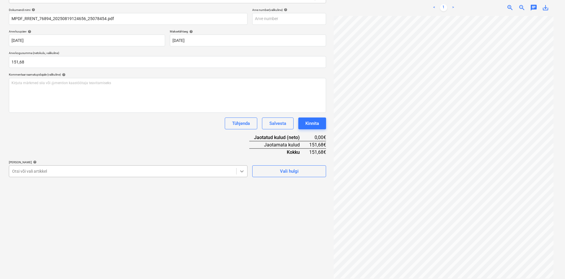
click at [243, 172] on icon at bounding box center [242, 171] width 6 height 6
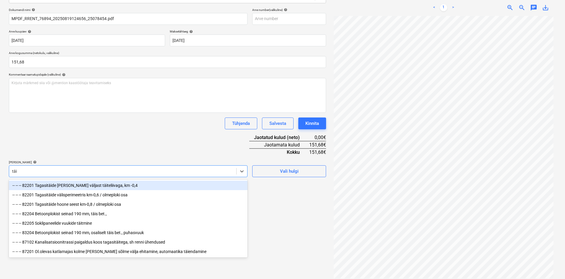
type input "[PERSON_NAME]"
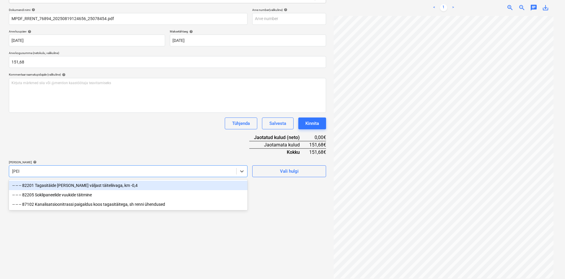
click at [72, 187] on div "-- -- -- 82201 Tagasitäide [PERSON_NAME] väljast täiteliivaga, km -0,4" at bounding box center [128, 185] width 238 height 9
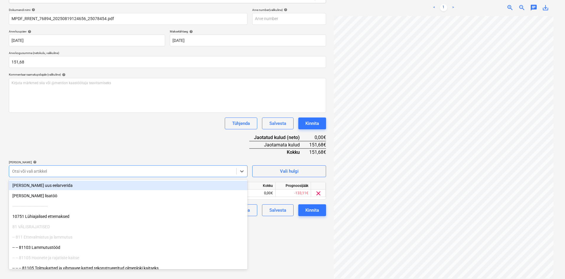
click at [196, 153] on div "Dokumendi nimi help MPDF_RRENT_76894_20250819124656_25078454.pdf Arve number (v…" at bounding box center [167, 112] width 317 height 208
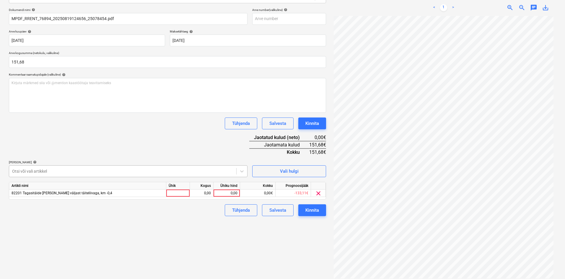
click at [143, 171] on div at bounding box center [122, 171] width 221 height 6
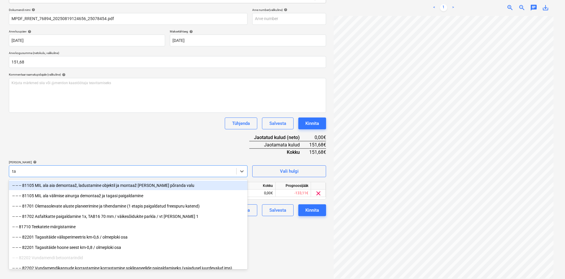
type input "tag"
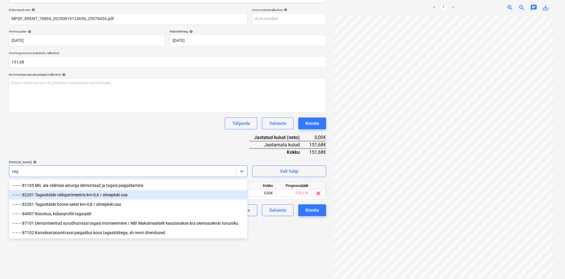
click at [77, 197] on div "-- -- -- 82201 Tagasitäide välisperimeetris km-0,6 / olmeploki osa" at bounding box center [128, 194] width 238 height 9
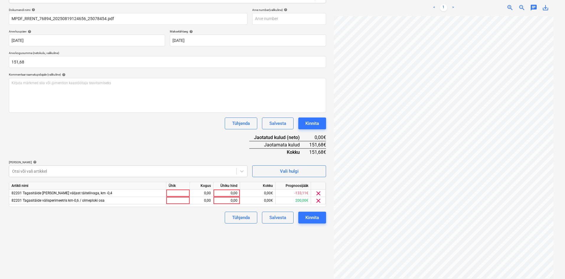
click at [117, 153] on div "Dokumendi nimi help MPDF_RRENT_76894_20250819124656_25078454.pdf Arve number (v…" at bounding box center [167, 115] width 317 height 215
click at [235, 201] on div "0,00" at bounding box center [227, 200] width 22 height 7
type input "151,68"
click at [181, 249] on div "Failide konteerimine Vali ettevõte Ramirent Baltic AS (10126) [PERSON_NAME] uus…" at bounding box center [167, 113] width 322 height 335
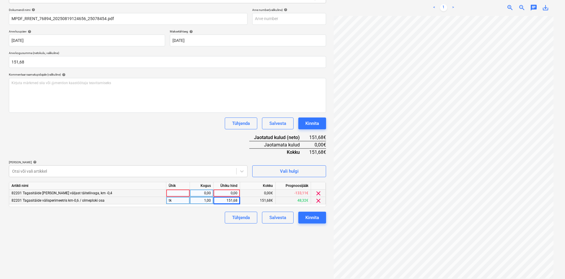
click at [319, 194] on span "clear" at bounding box center [318, 193] width 7 height 7
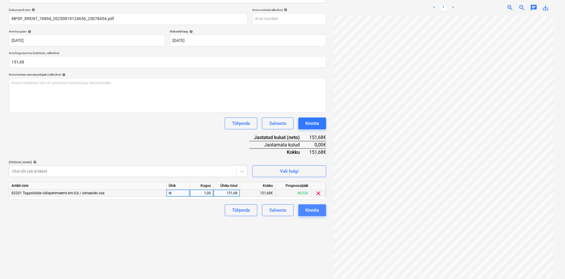
click at [315, 210] on div "Kinnita" at bounding box center [312, 210] width 14 height 8
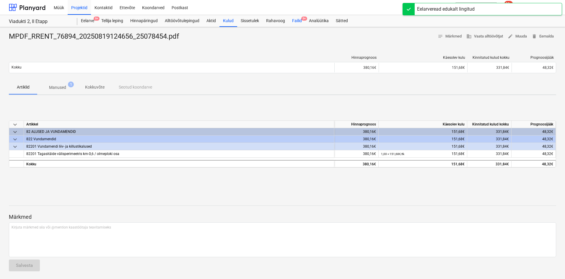
click at [297, 20] on div "Failid 9+" at bounding box center [296, 21] width 17 height 12
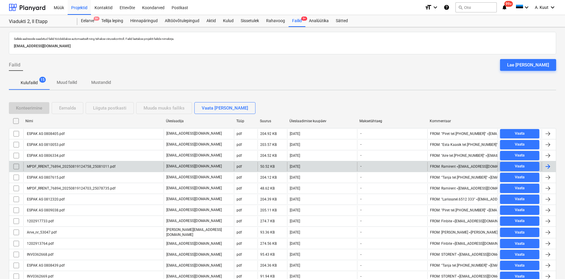
click at [73, 166] on div "MPDF_RRENT_76894_20250819124758_25081011.pdf" at bounding box center [70, 166] width 89 height 4
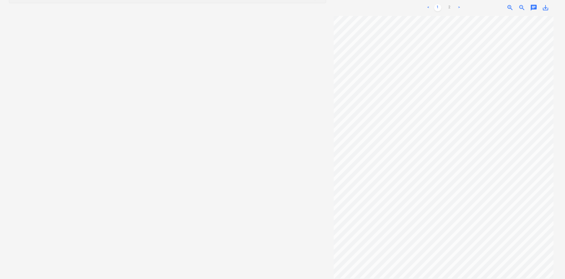
click at [449, 3] on div "Projekti nimekirja ületoomine ebaõnnestus" at bounding box center [461, 6] width 89 height 7
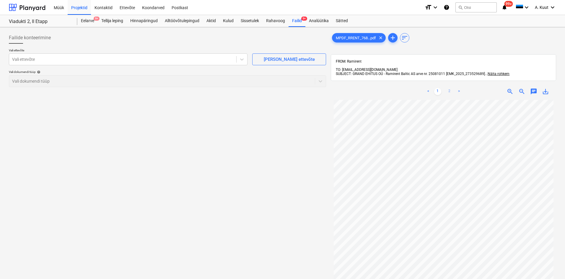
click at [449, 88] on link "2" at bounding box center [449, 91] width 7 height 7
click at [67, 59] on div at bounding box center [122, 59] width 221 height 6
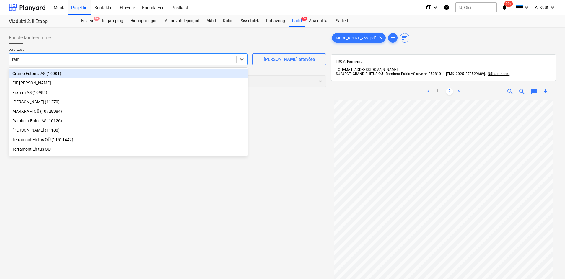
type input "rami"
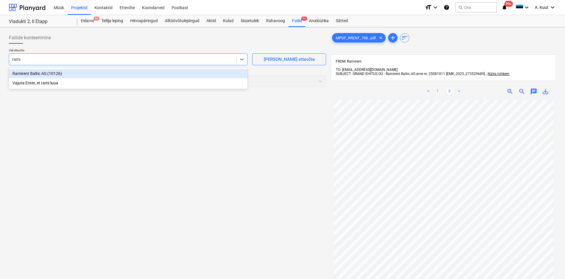
click at [38, 74] on div "Ramirent Baltic AS (10126)" at bounding box center [128, 73] width 238 height 9
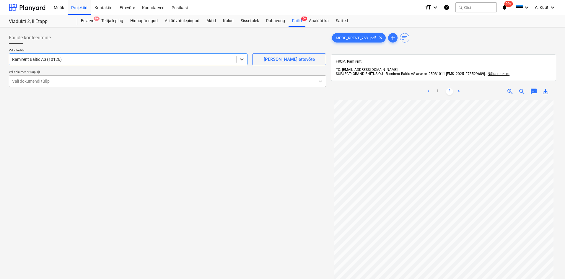
click at [41, 81] on div at bounding box center [162, 81] width 300 height 6
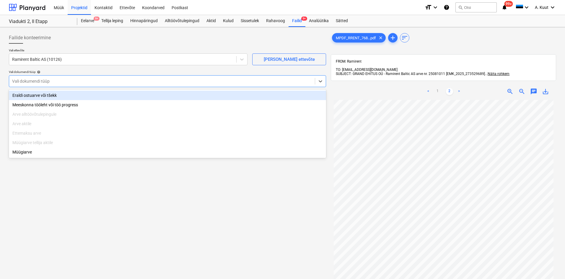
click at [41, 96] on div "Eraldi ostuarve või tšekk" at bounding box center [167, 95] width 317 height 9
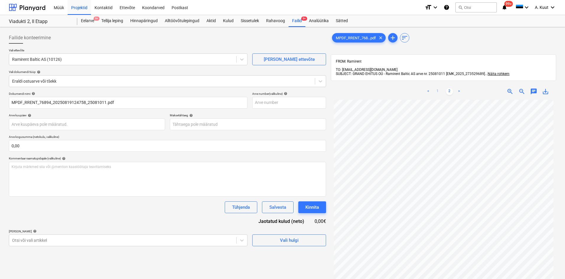
click at [437, 88] on link "1" at bounding box center [437, 91] width 7 height 7
click at [18, 124] on body "Müük Projektid Kontaktid Ettevõte Koondarved Postkast format_size keyboard_arro…" at bounding box center [282, 139] width 565 height 279
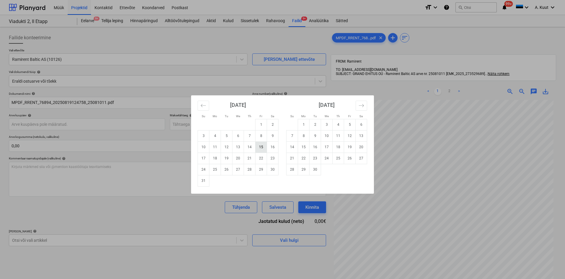
click at [261, 147] on td "15" at bounding box center [261, 146] width 12 height 11
type input "[DATE]"
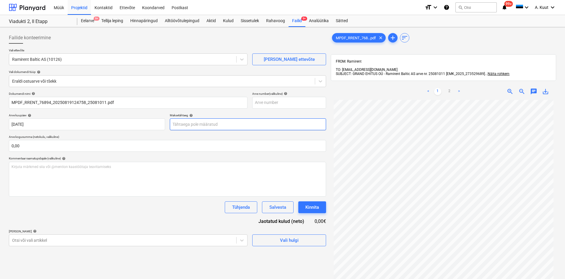
click at [190, 123] on body "Müük Projektid Kontaktid Ettevõte Koondarved Postkast format_size keyboard_arro…" at bounding box center [282, 139] width 565 height 279
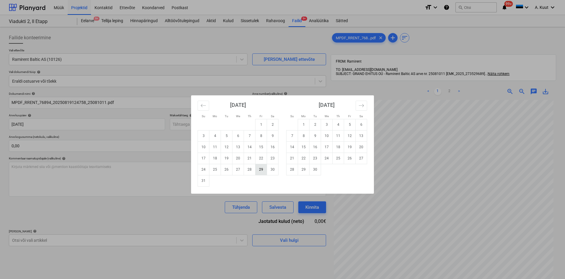
click at [259, 169] on td "29" at bounding box center [261, 169] width 12 height 11
type input "[DATE]"
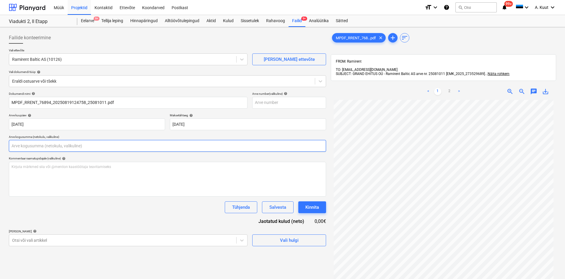
click at [49, 143] on input "text" at bounding box center [167, 146] width 317 height 12
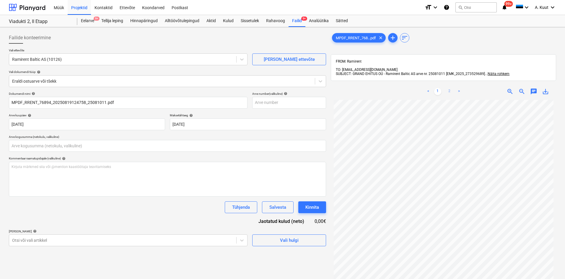
type input "0,00"
click at [450, 88] on link "2" at bounding box center [449, 91] width 7 height 7
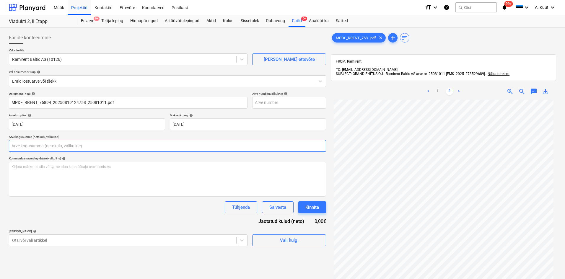
click at [28, 145] on input "text" at bounding box center [167, 146] width 317 height 12
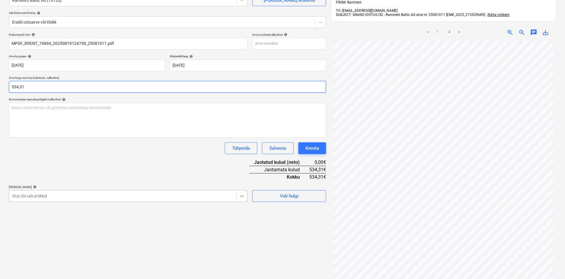
type input "534,31"
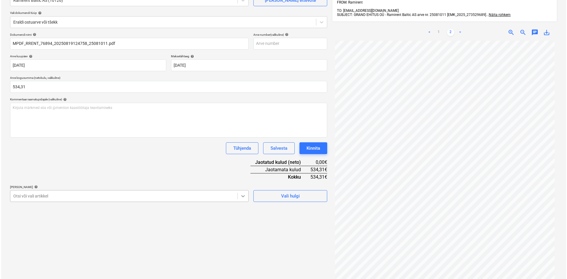
scroll to position [76, 0]
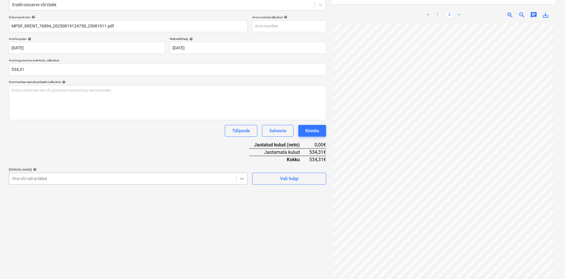
click at [245, 197] on body "Müük Projektid Kontaktid Ettevõte Koondarved Postkast format_size keyboard_arro…" at bounding box center [282, 63] width 565 height 279
type input "remon"
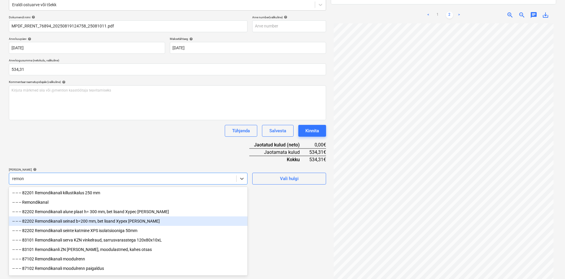
click at [66, 221] on div "-- -- -- 82202 Remondikanali seinad b=200 mm, bet lisand Xypex [PERSON_NAME]" at bounding box center [128, 220] width 238 height 9
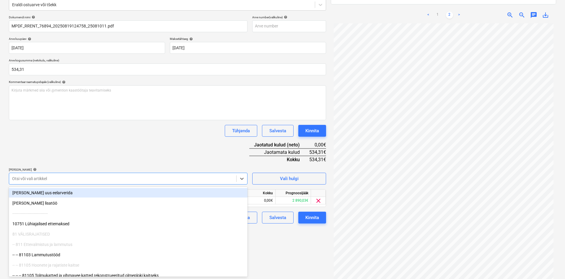
click at [128, 155] on div "Dokumendi nimi help MPDF_RRENT_76894_20250819124758_25081011.pdf Arve number (v…" at bounding box center [167, 119] width 317 height 208
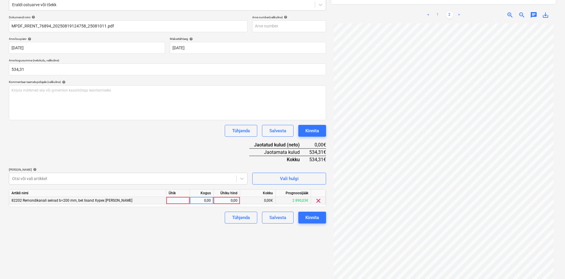
click at [236, 201] on div "0,00" at bounding box center [227, 200] width 22 height 7
type input "534,31"
click at [195, 243] on div "Failide konteerimine Vali ettevõte Ramirent Baltic AS (10126) [PERSON_NAME] uus…" at bounding box center [167, 120] width 322 height 335
click at [313, 216] on div "Kinnita" at bounding box center [312, 218] width 14 height 8
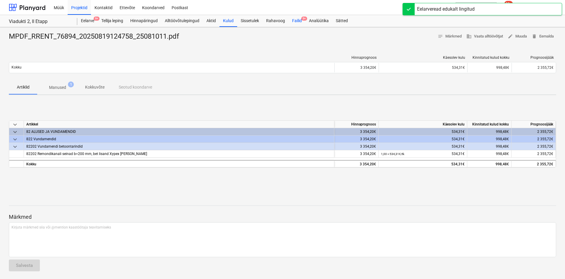
click at [297, 19] on div "Failid 9+" at bounding box center [296, 21] width 17 height 12
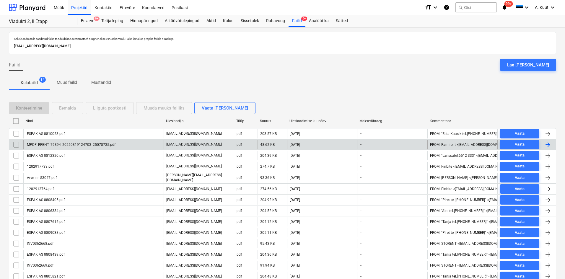
click at [73, 146] on div "MPDF_RRENT_76894_20250819124703_25078735.pdf" at bounding box center [70, 145] width 89 height 4
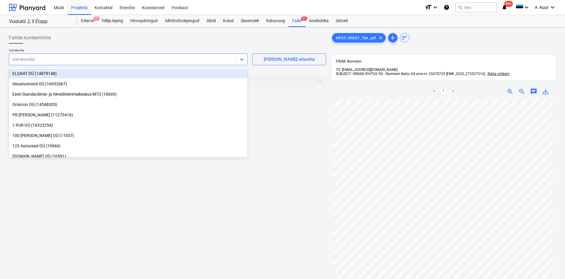
click at [63, 59] on div at bounding box center [122, 59] width 221 height 6
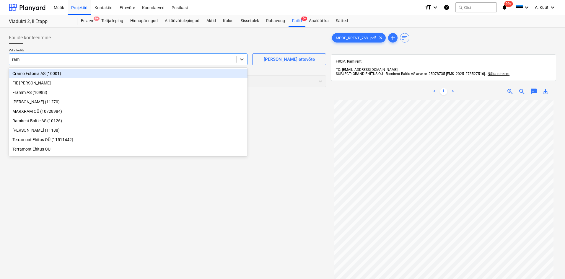
type input "rami"
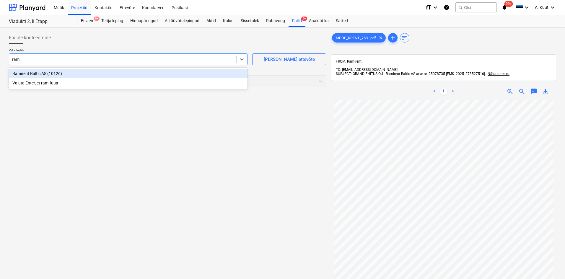
click at [28, 73] on div "Ramirent Baltic AS (10126)" at bounding box center [128, 73] width 238 height 9
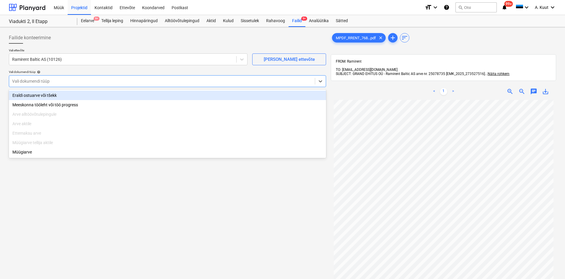
click at [40, 83] on div at bounding box center [162, 81] width 300 height 6
click at [36, 94] on div "Eraldi ostuarve või tšekk" at bounding box center [167, 95] width 317 height 9
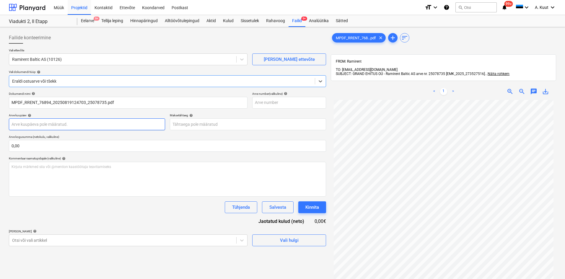
click at [27, 122] on body "Müük Projektid Kontaktid Ettevõte Koondarved Postkast format_size keyboard_arro…" at bounding box center [282, 139] width 565 height 279
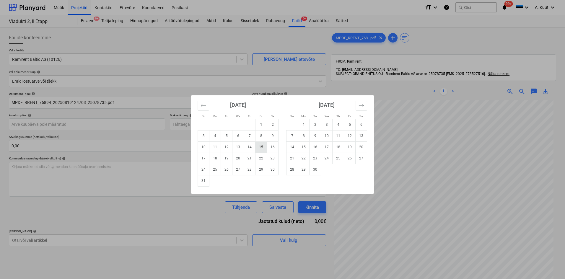
click at [260, 145] on td "15" at bounding box center [261, 146] width 12 height 11
type input "[DATE]"
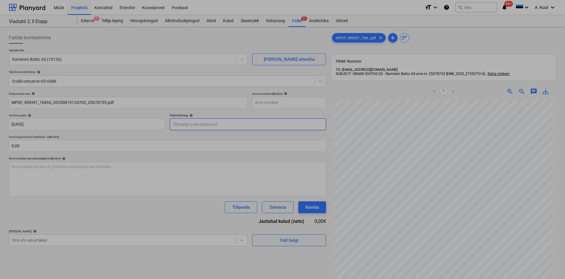
click at [186, 125] on body "Müük Projektid Kontaktid Ettevõte Koondarved Postkast format_size keyboard_arro…" at bounding box center [282, 139] width 565 height 279
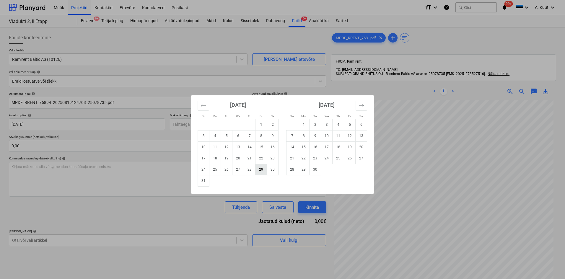
click at [262, 171] on td "29" at bounding box center [261, 169] width 12 height 11
type input "[DATE]"
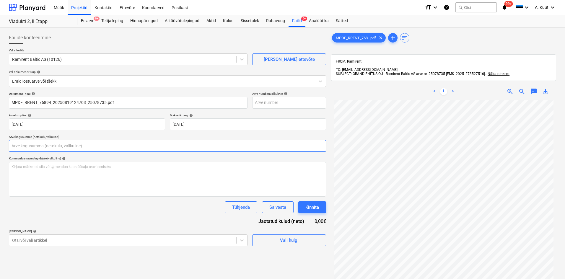
click at [31, 148] on input "text" at bounding box center [167, 146] width 317 height 12
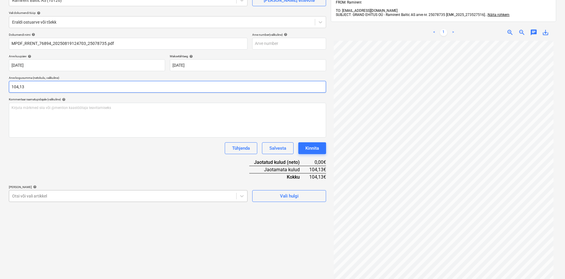
type input "104,13"
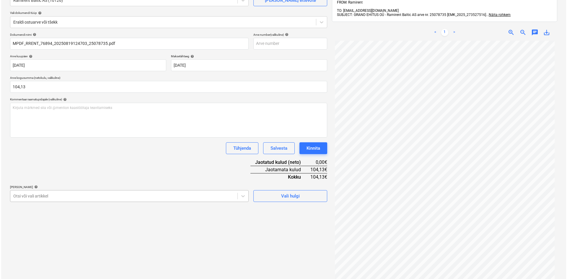
scroll to position [76, 0]
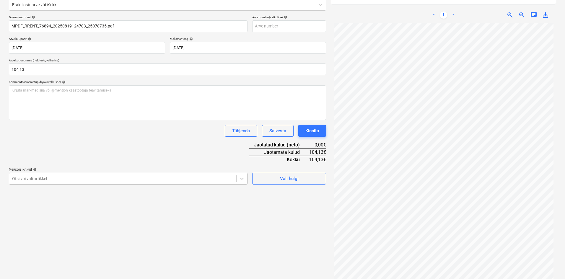
click at [53, 196] on body "Müük Projektid Kontaktid Ettevõte Koondarved Postkast format_size keyboard_arro…" at bounding box center [282, 63] width 565 height 279
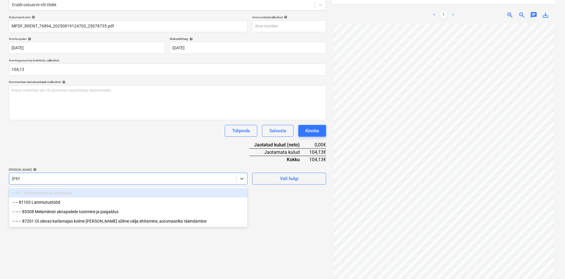
type input "[PERSON_NAME]"
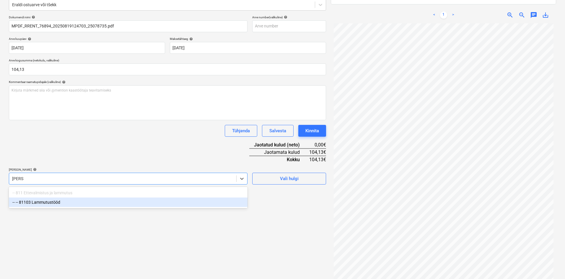
click at [58, 203] on div "-- -- 81103 Lammutustööd" at bounding box center [128, 201] width 238 height 9
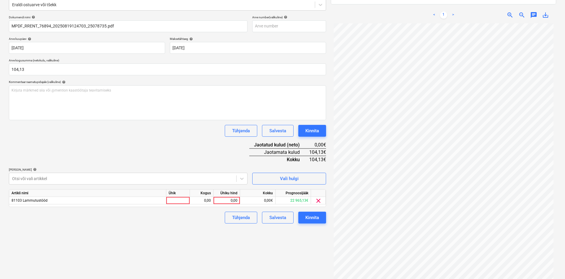
click at [137, 146] on div "Dokumendi nimi help MPDF_RRENT_76894_20250819124703_25078735.pdf Arve number (v…" at bounding box center [167, 119] width 317 height 208
click at [236, 200] on div "0,00" at bounding box center [227, 200] width 22 height 7
type input "104,13"
click at [200, 237] on div "Failide konteerimine Vali ettevõte Ramirent Baltic AS (10126) [PERSON_NAME] uus…" at bounding box center [167, 120] width 322 height 335
click at [317, 218] on div "Kinnita" at bounding box center [312, 218] width 14 height 8
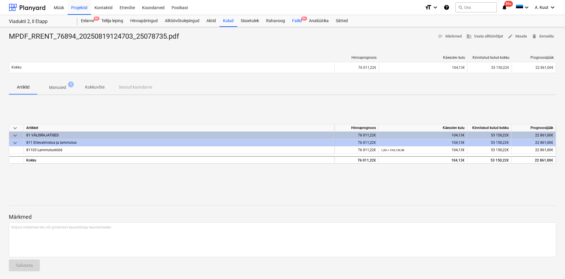
click at [294, 19] on div "Failid 9+" at bounding box center [296, 21] width 17 height 12
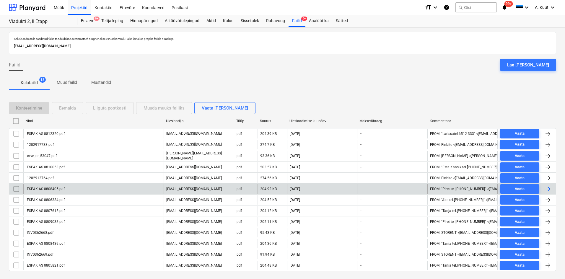
scroll to position [13, 0]
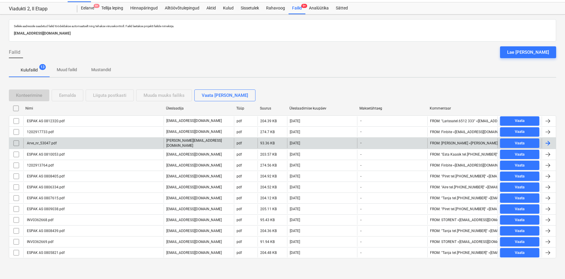
click at [49, 142] on div "Arve_nr_53047.pdf" at bounding box center [41, 143] width 31 height 4
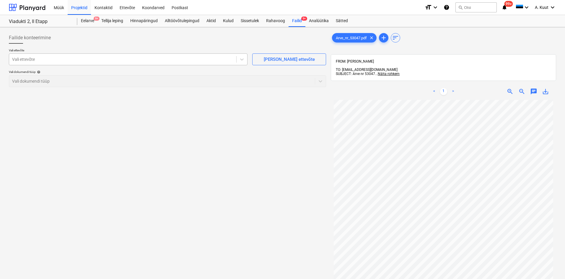
click at [45, 61] on div at bounding box center [122, 59] width 221 height 6
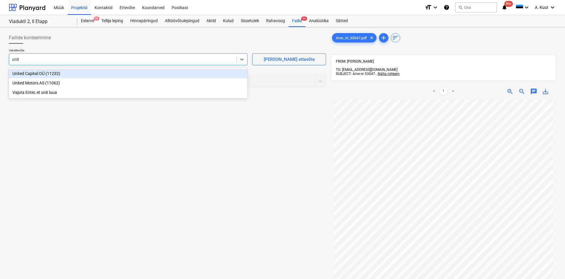
type input "unite"
click at [28, 73] on div "United Capital OÜ (11232)" at bounding box center [128, 73] width 238 height 9
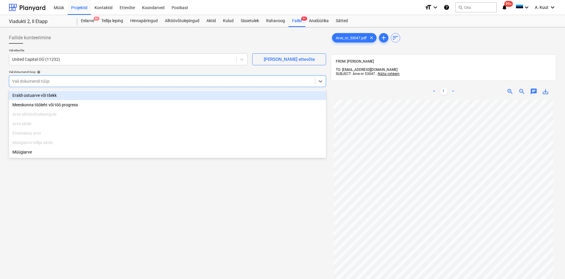
click at [25, 79] on div at bounding box center [162, 81] width 300 height 6
click at [27, 96] on div "Eraldi ostuarve või tšekk" at bounding box center [167, 95] width 317 height 9
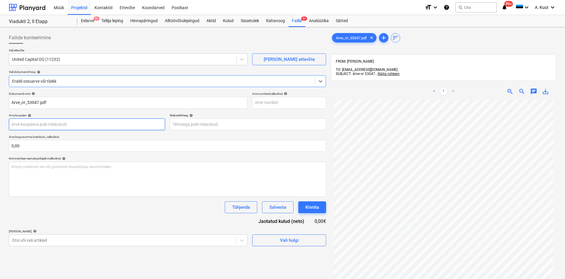
click at [19, 126] on body "Müük Projektid Kontaktid Ettevõte Koondarved Postkast format_size keyboard_arro…" at bounding box center [282, 139] width 565 height 279
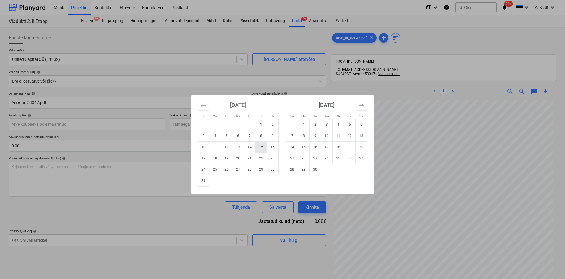
click at [263, 149] on td "15" at bounding box center [261, 146] width 12 height 11
type input "[DATE]"
click at [195, 127] on body "Müük Projektid Kontaktid Ettevõte Koondarved Postkast format_size keyboard_arro…" at bounding box center [282, 139] width 565 height 279
click at [259, 170] on td "29" at bounding box center [261, 169] width 12 height 11
type input "[DATE]"
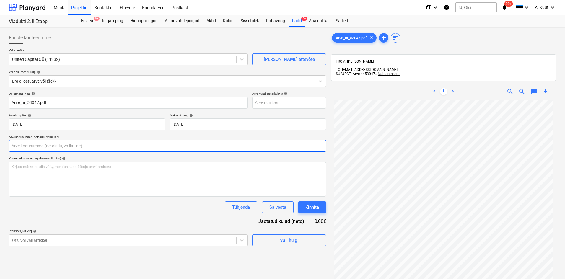
click at [33, 147] on input "text" at bounding box center [167, 146] width 317 height 12
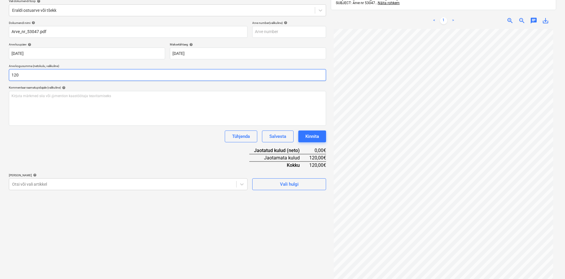
scroll to position [84, 0]
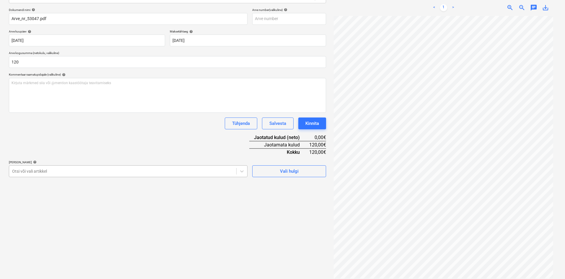
type input "120,00"
click at [41, 169] on div at bounding box center [122, 171] width 221 height 6
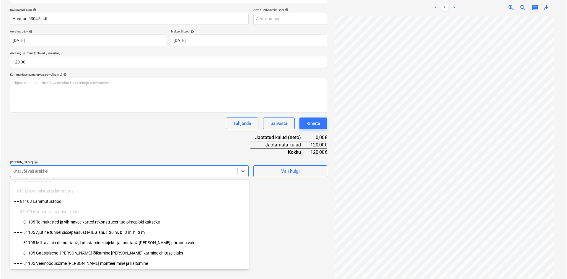
scroll to position [59, 0]
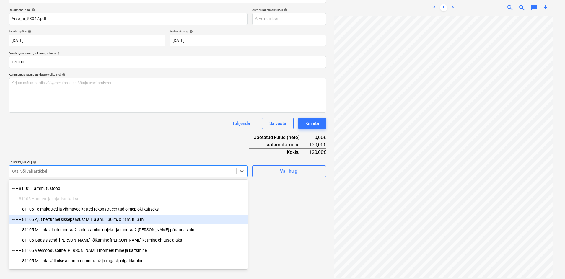
click at [85, 220] on div "-- -- -- 81105 Ajutine tunnel sissepääsust MIL alani, l=30 m, b=3 m, h=3 m" at bounding box center [128, 219] width 238 height 9
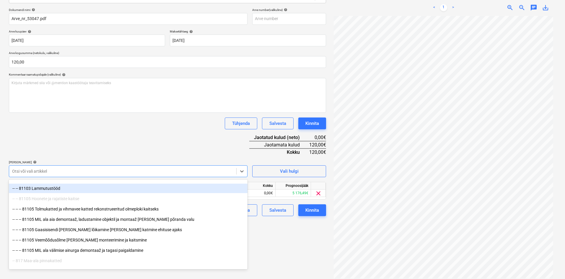
click at [144, 146] on div "Dokumendi nimi help Arve_nr_53047.pdf Arve number (valikuline) help Arve kuupäe…" at bounding box center [167, 112] width 317 height 208
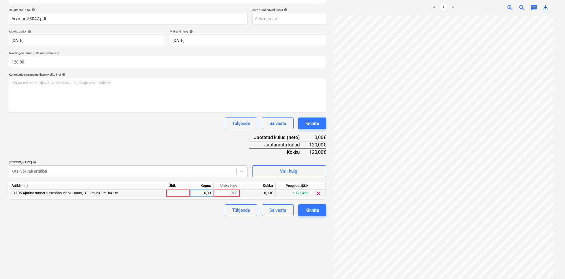
click at [236, 193] on div "0,00" at bounding box center [227, 193] width 22 height 7
type input "120"
click at [237, 244] on div "Failide konteerimine Vali ettevõte United Capital OÜ (11232) [PERSON_NAME] uus …" at bounding box center [167, 113] width 322 height 335
click at [313, 210] on div "Kinnita" at bounding box center [312, 210] width 14 height 8
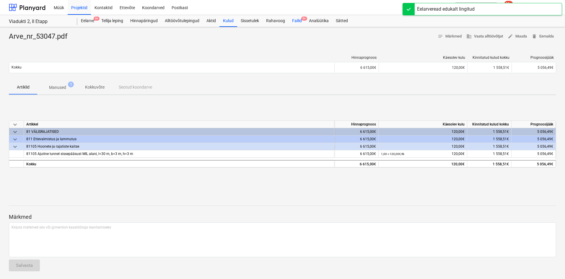
click at [299, 19] on div "Failid 9+" at bounding box center [296, 21] width 17 height 12
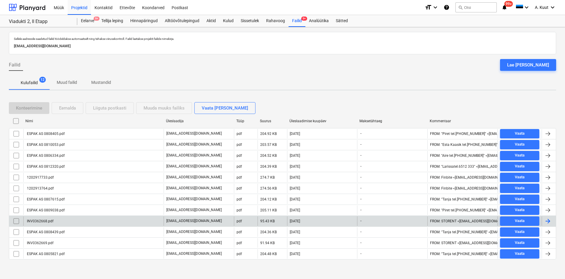
click at [45, 220] on div "INV0362668.pdf" at bounding box center [39, 221] width 27 height 4
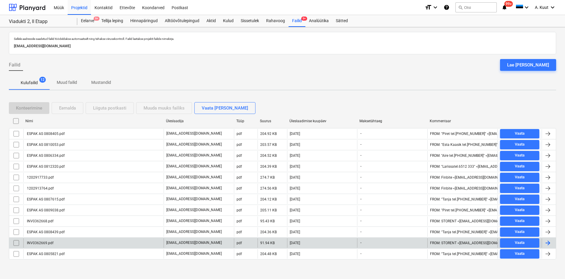
click at [45, 244] on div "INV0362669.pdf" at bounding box center [39, 243] width 27 height 4
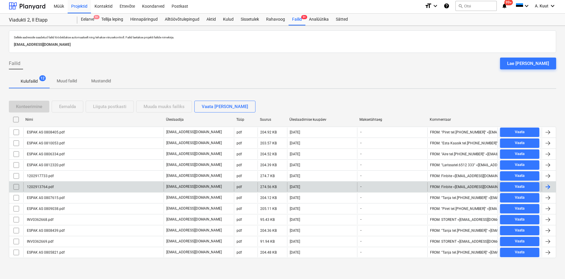
scroll to position [2, 0]
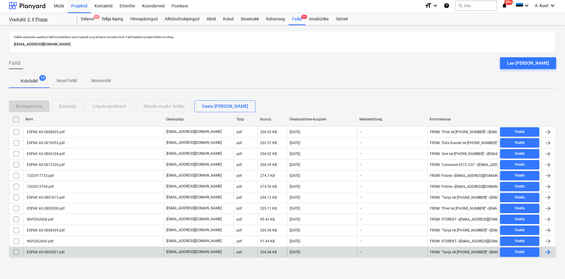
click at [54, 252] on div "ESPAK AS 0805821.pdf" at bounding box center [45, 252] width 39 height 4
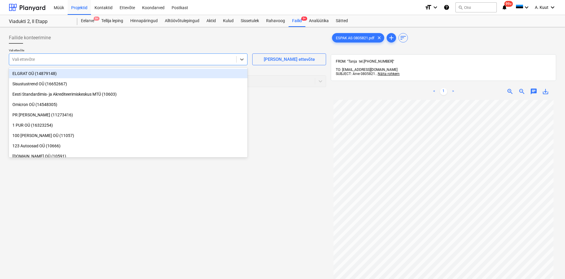
click at [75, 59] on div at bounding box center [122, 59] width 221 height 6
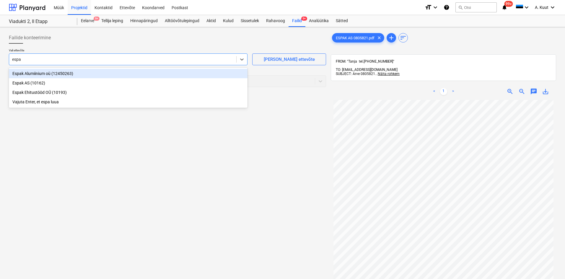
type input "espak"
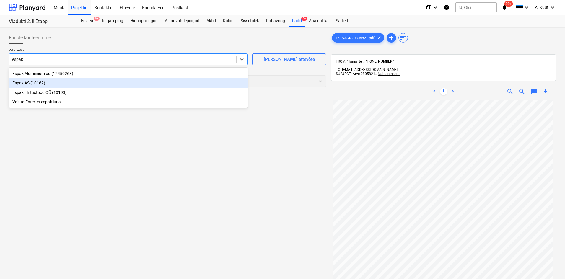
click at [19, 84] on div "Espak AS (10162)" at bounding box center [128, 82] width 238 height 9
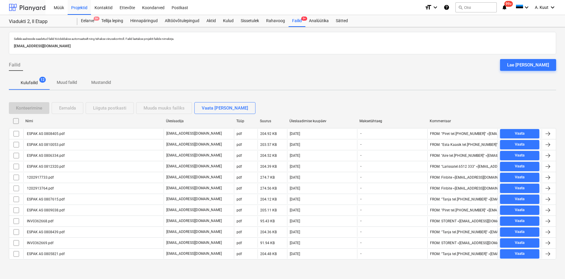
scroll to position [2, 0]
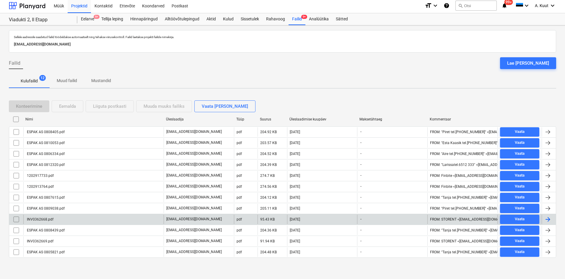
click at [68, 218] on div "INV0362668.pdf" at bounding box center [93, 219] width 140 height 9
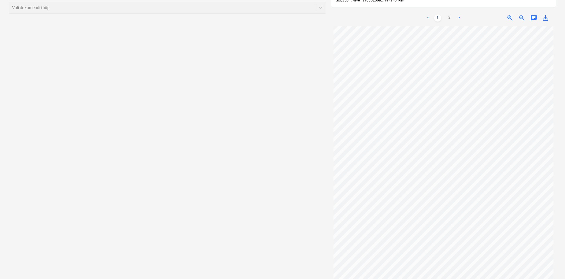
scroll to position [84, 0]
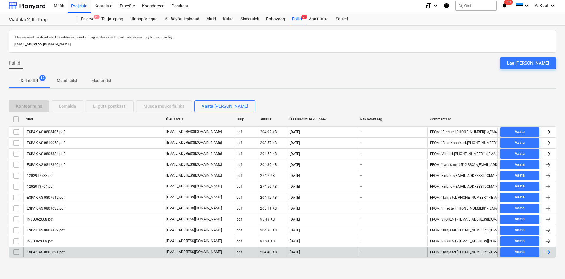
click at [76, 251] on div "ESPAK AS 0805821.pdf" at bounding box center [93, 251] width 140 height 9
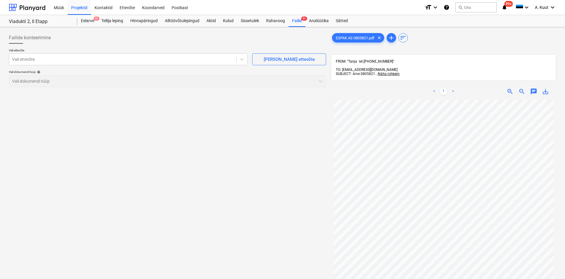
scroll to position [2, 0]
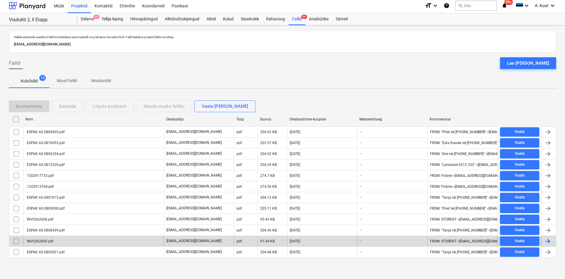
click at [182, 240] on p "[EMAIL_ADDRESS][DOMAIN_NAME]" at bounding box center [193, 240] width 55 height 5
